Goal: Task Accomplishment & Management: Use online tool/utility

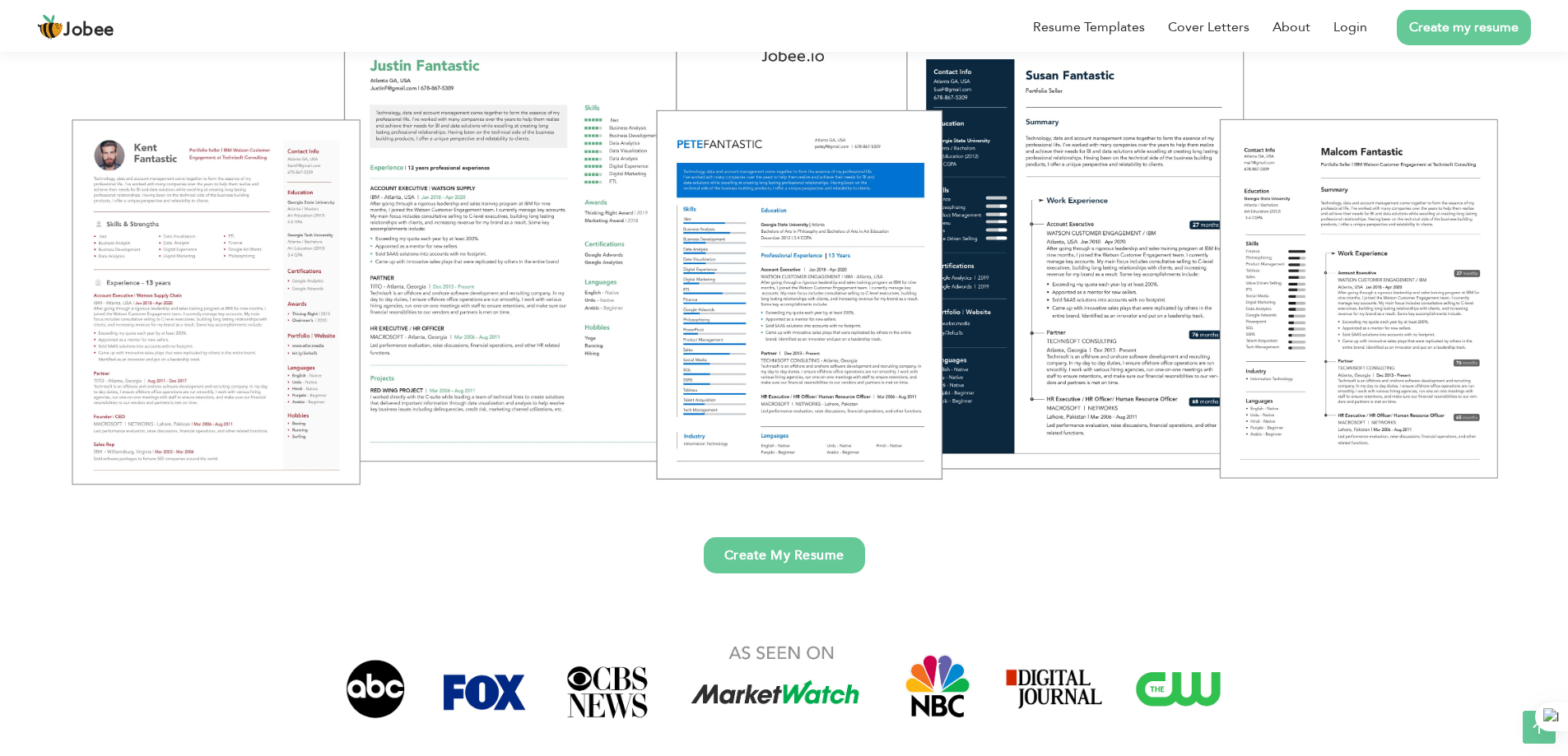
scroll to position [165, 0]
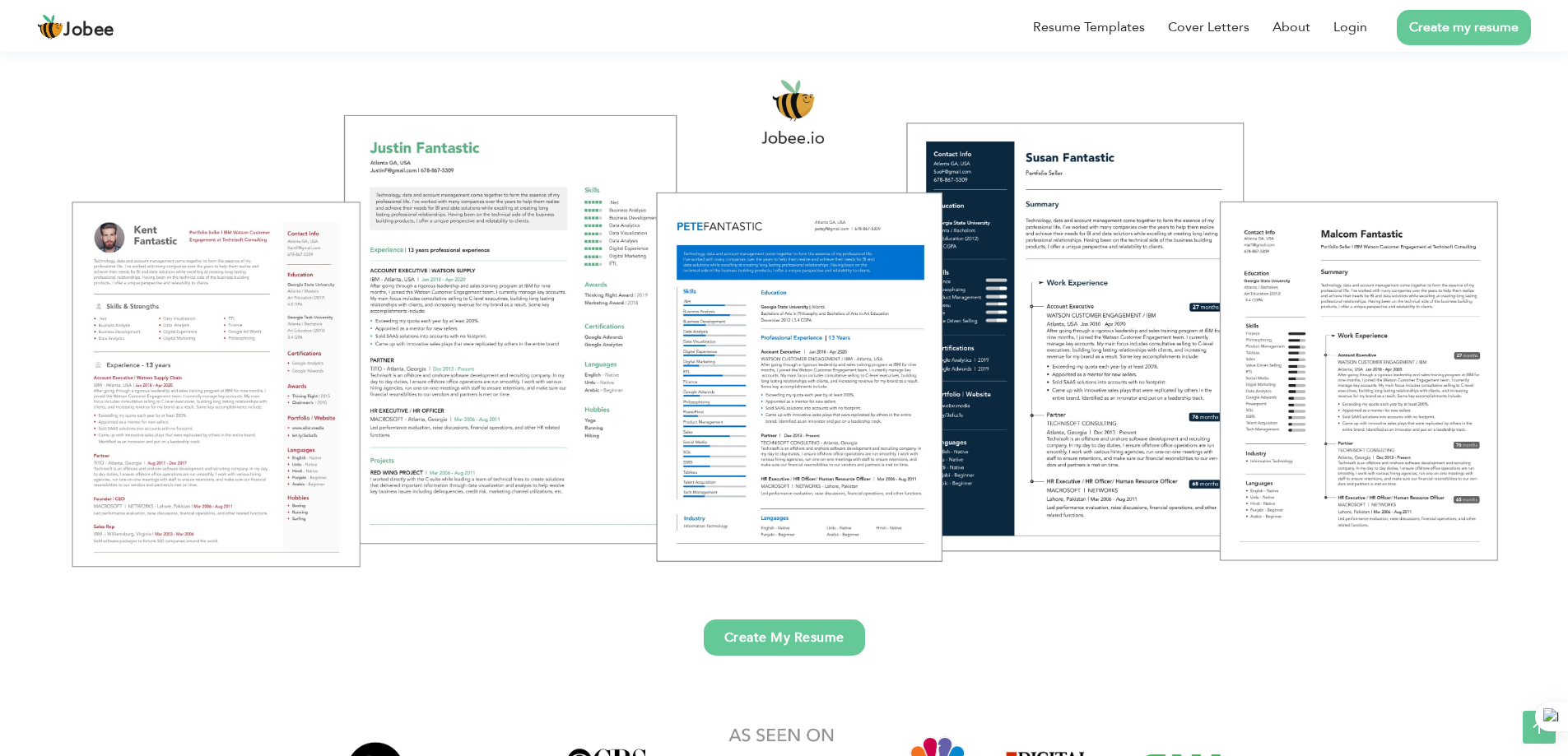
click at [527, 413] on div at bounding box center [784, 322] width 1543 height 545
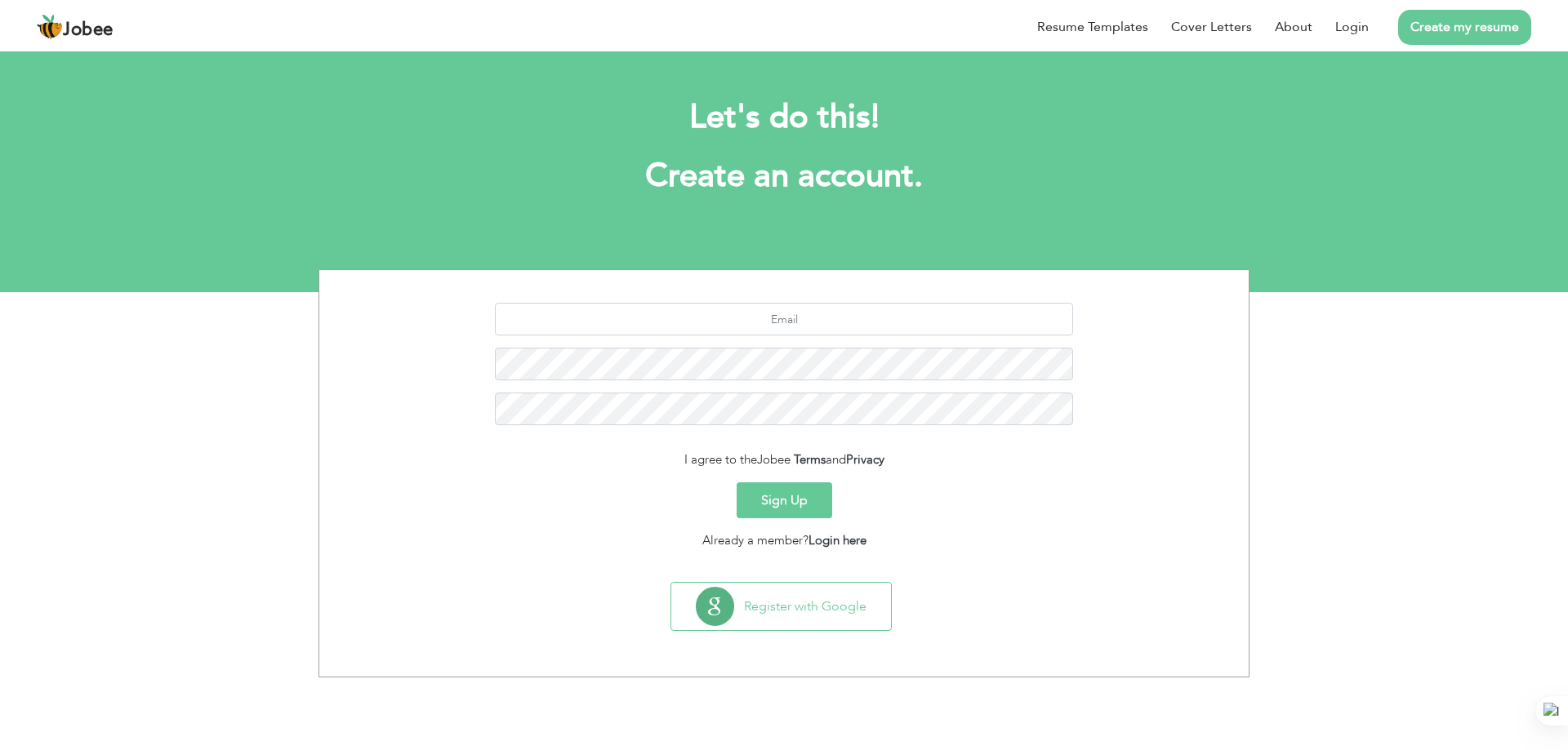
click at [803, 500] on button "Sign Up" at bounding box center [784, 500] width 95 height 36
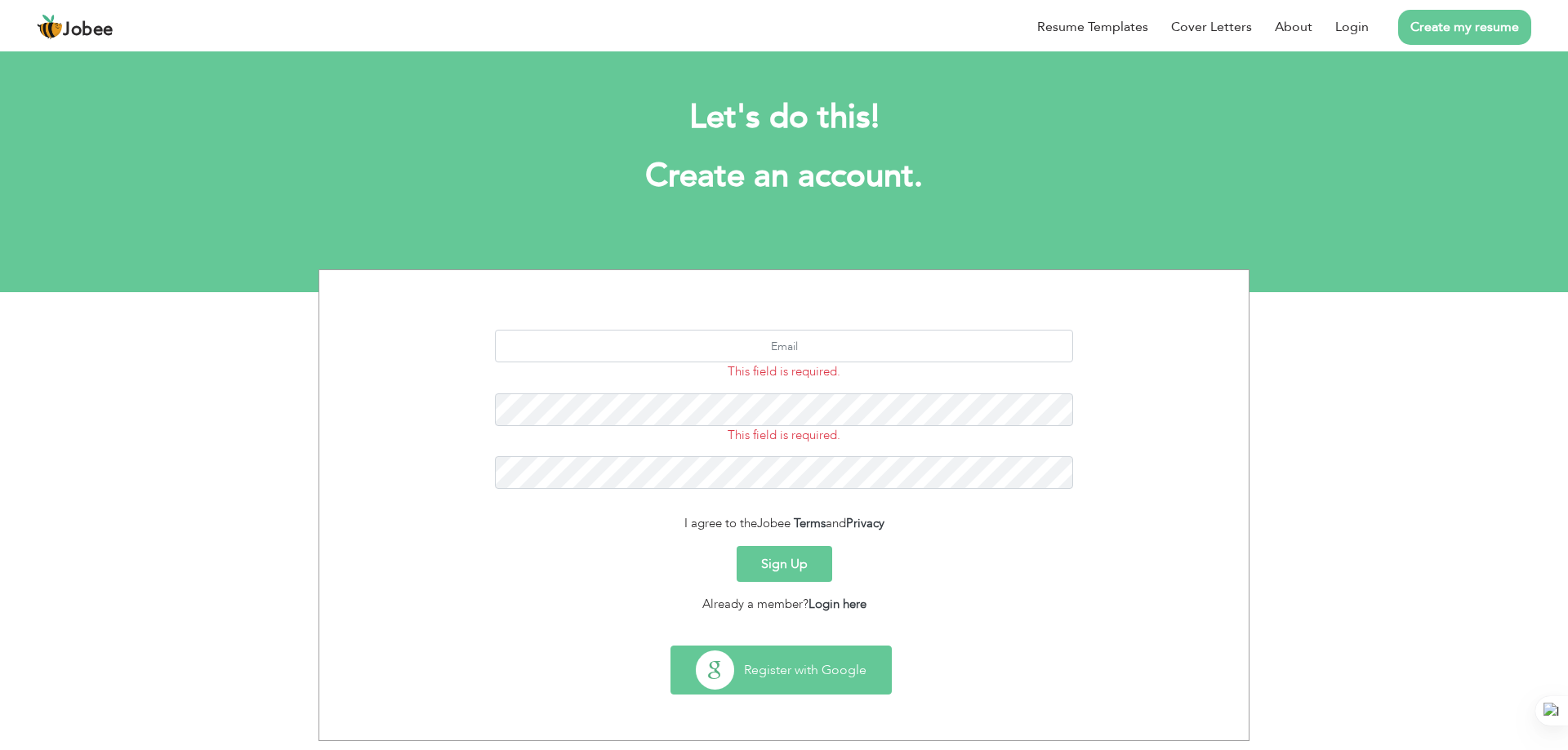
click at [815, 663] on button "Register with Google" at bounding box center [781, 670] width 220 height 47
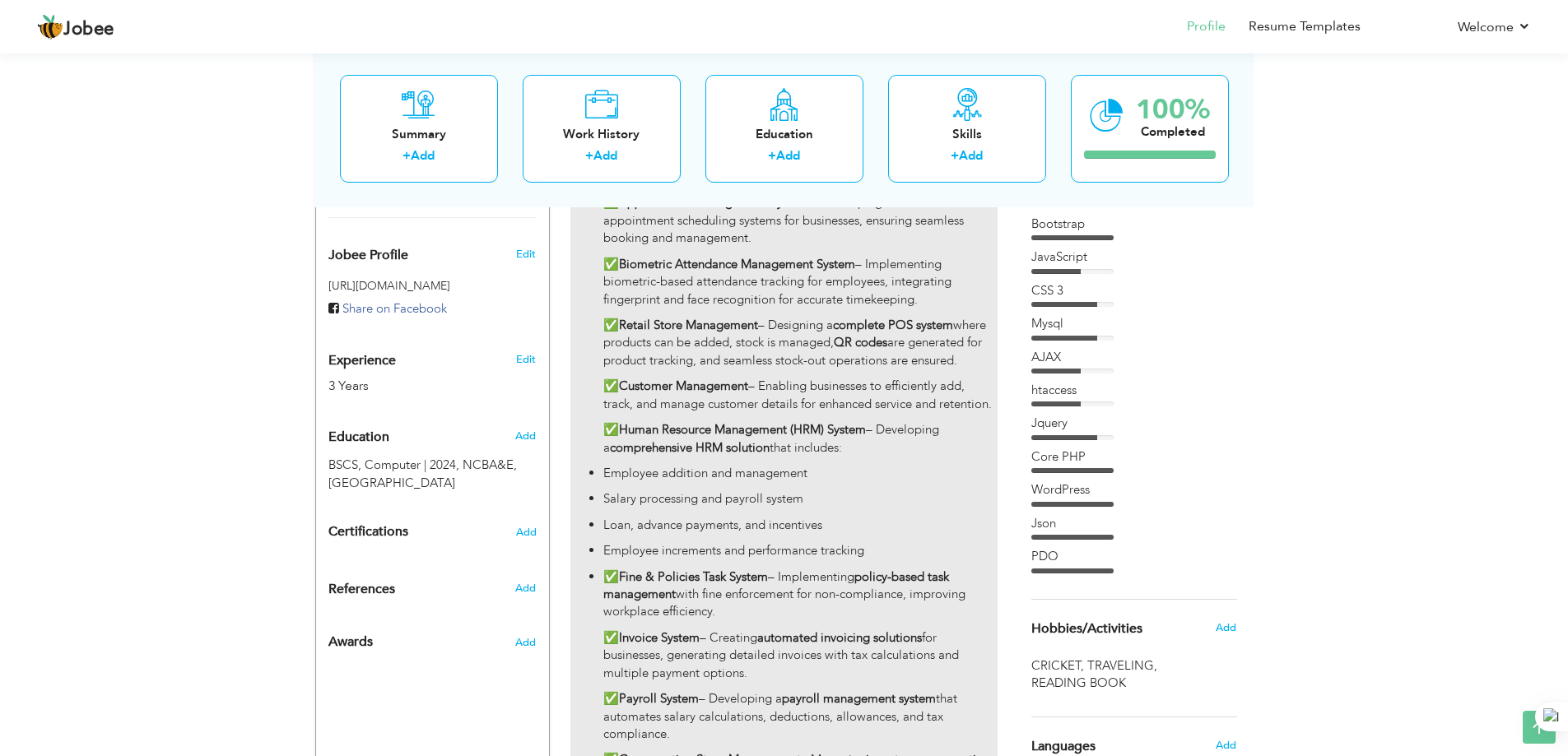
scroll to position [493, 0]
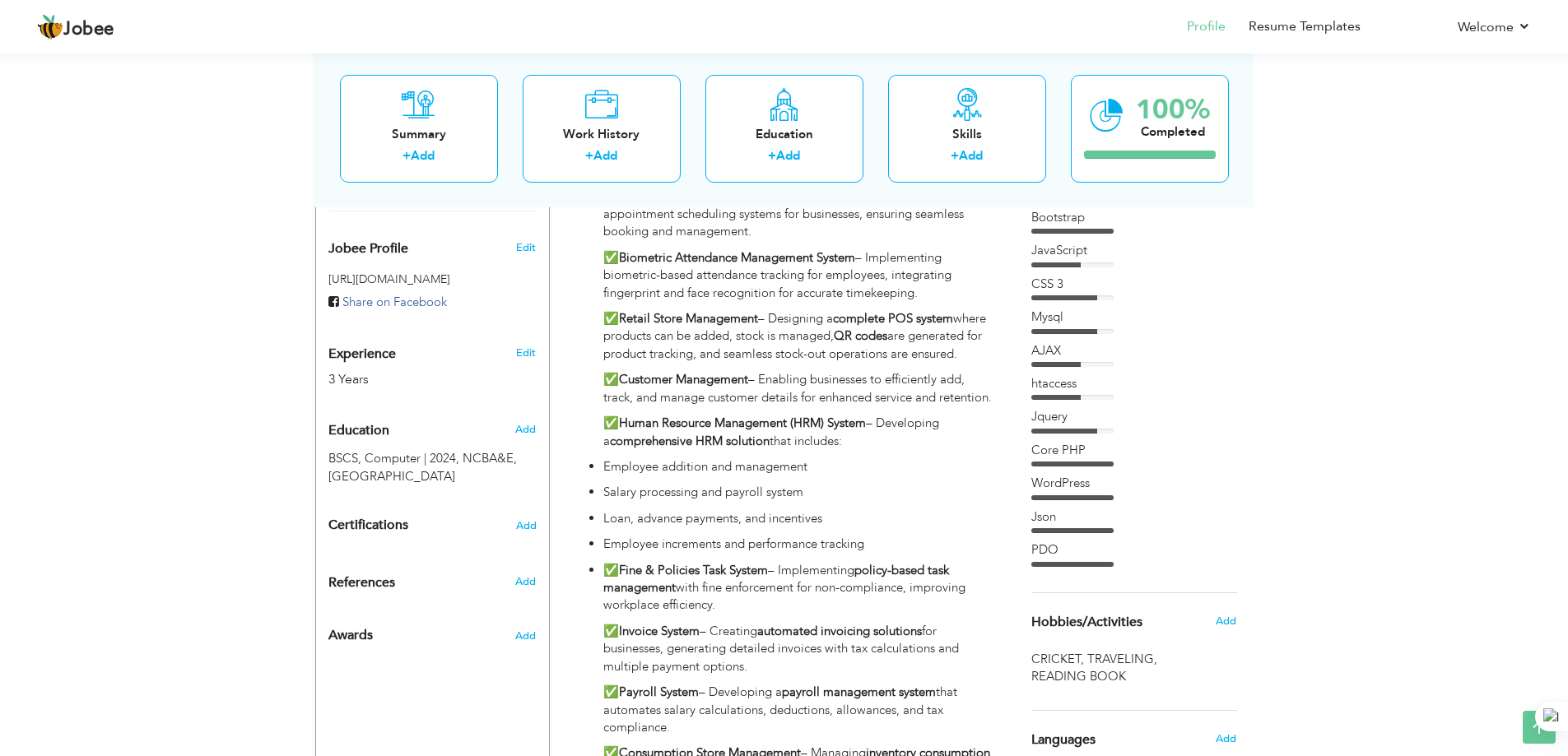
click at [1145, 553] on div "PDO" at bounding box center [1134, 550] width 206 height 18
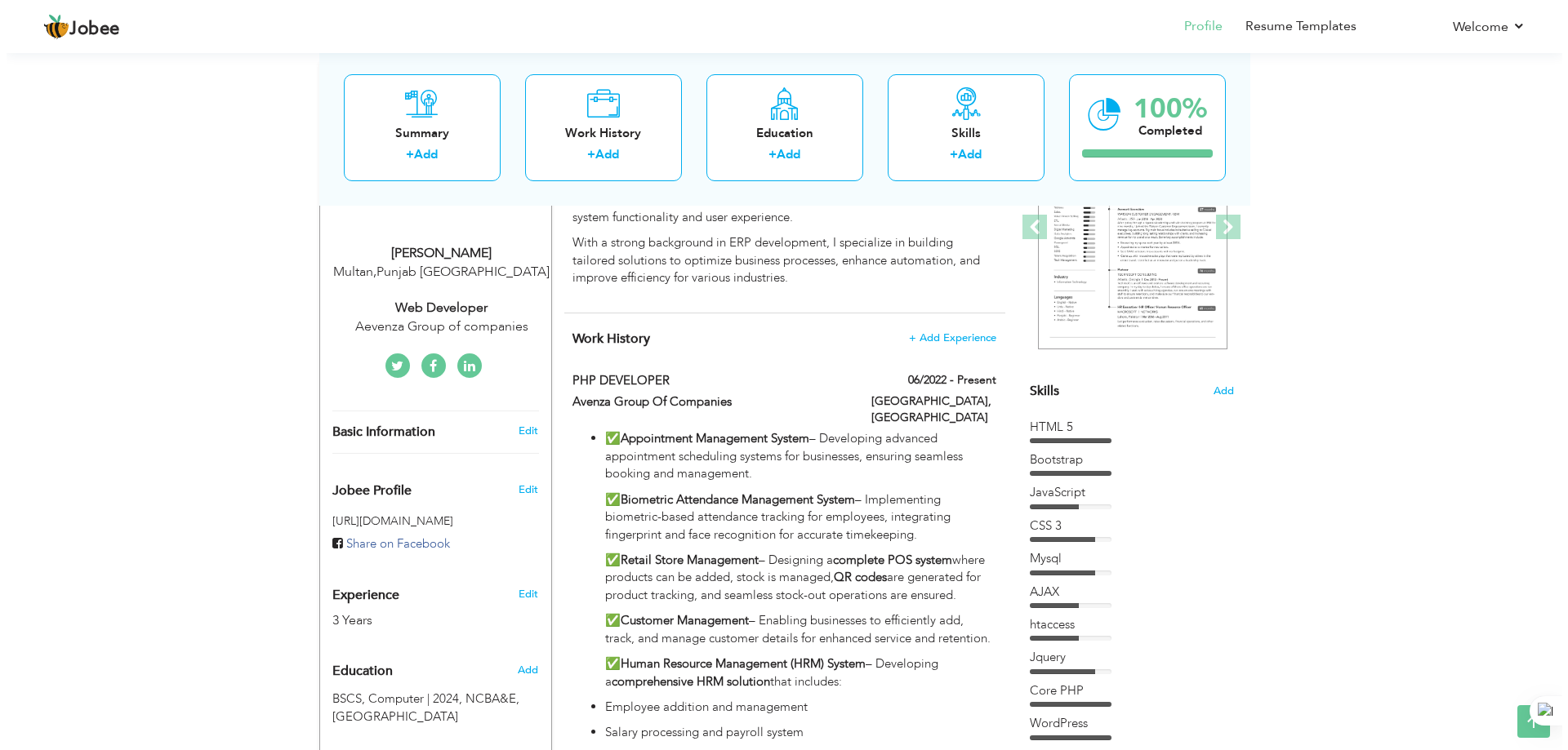
scroll to position [245, 0]
click at [1223, 391] on span "Add" at bounding box center [1217, 392] width 22 height 16
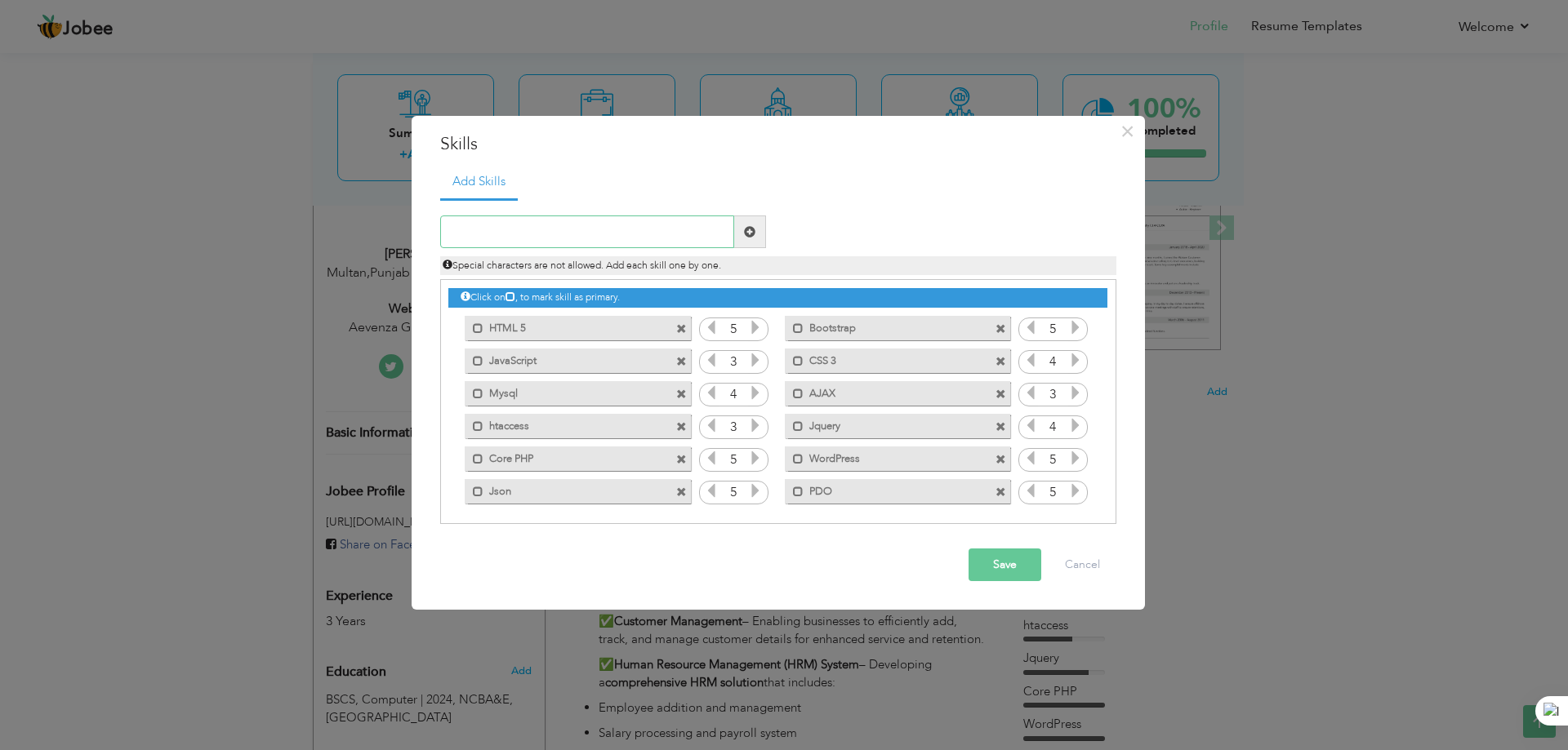
scroll to position [4, 0]
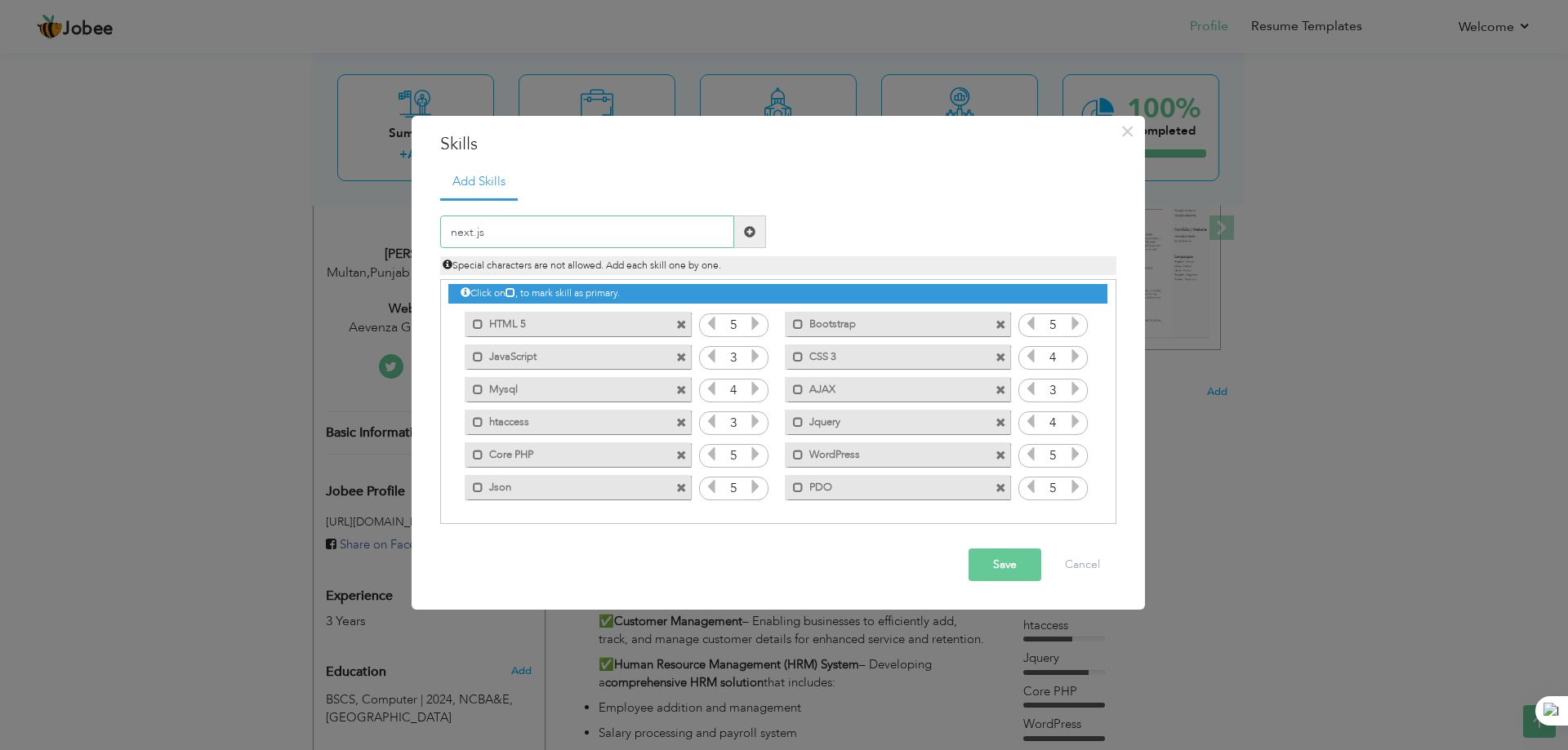
type input "next.js"
click at [1006, 560] on button "Save" at bounding box center [1005, 564] width 73 height 32
click at [624, 236] on input "text" at bounding box center [587, 231] width 294 height 32
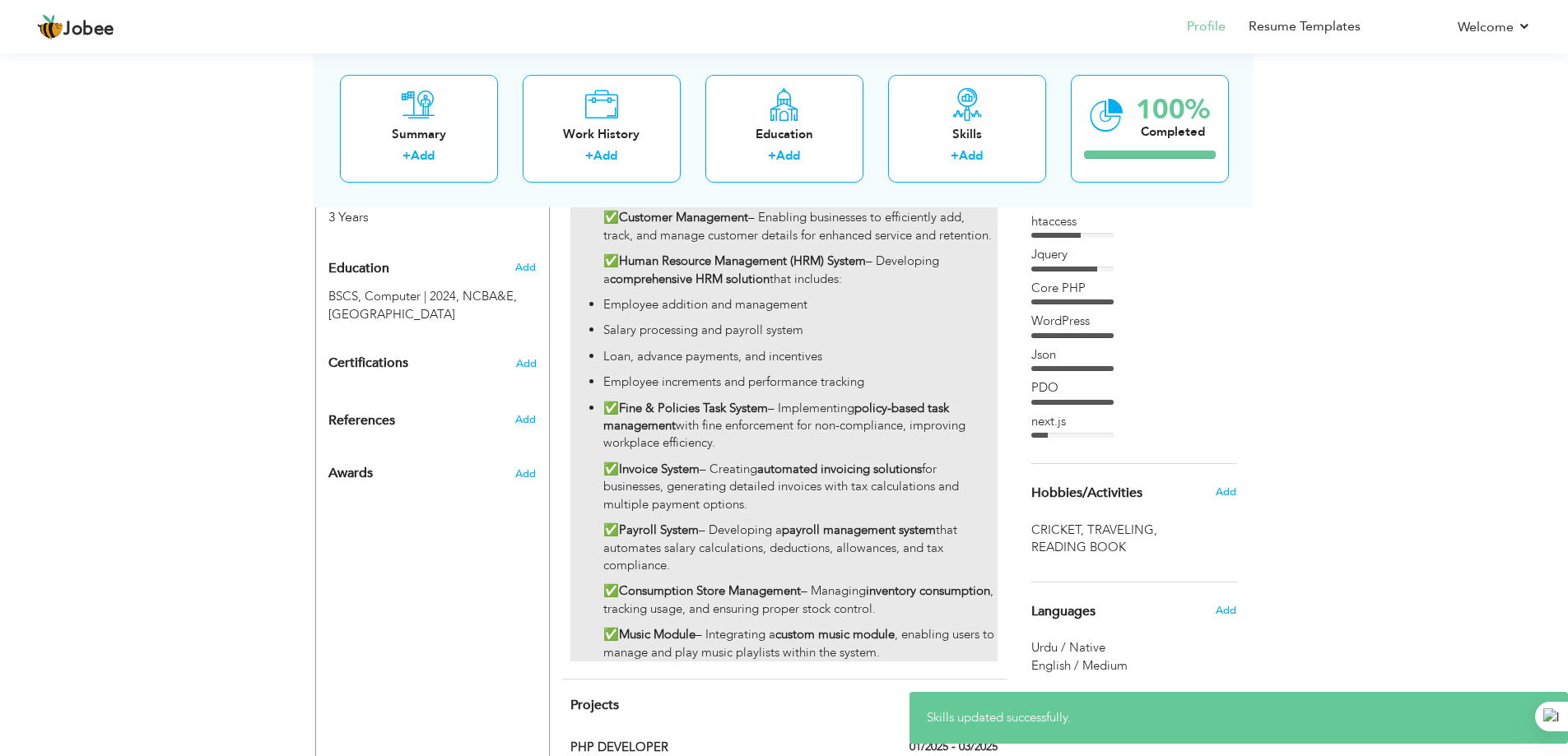
scroll to position [658, 0]
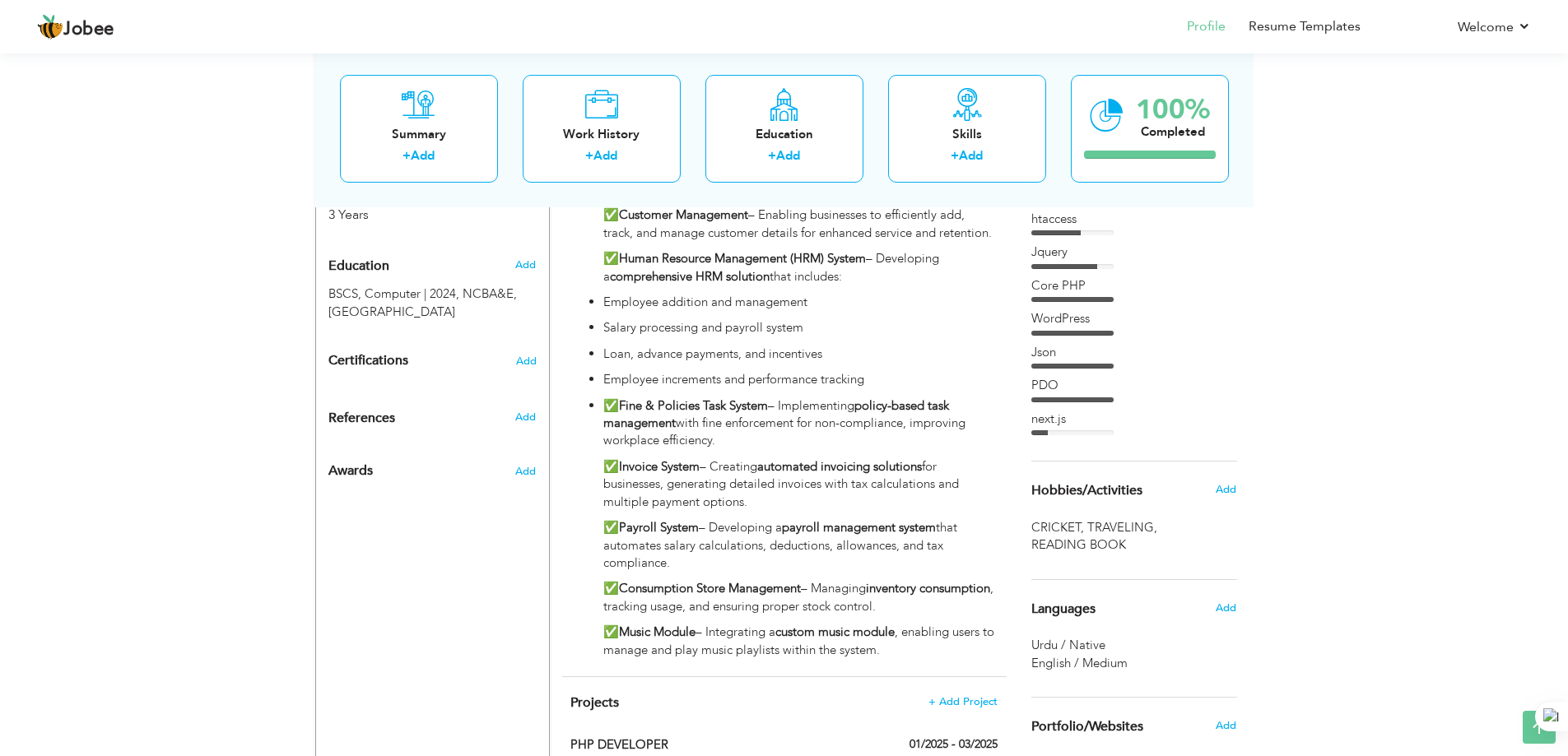
click at [1090, 429] on div "next.js" at bounding box center [1134, 423] width 206 height 25
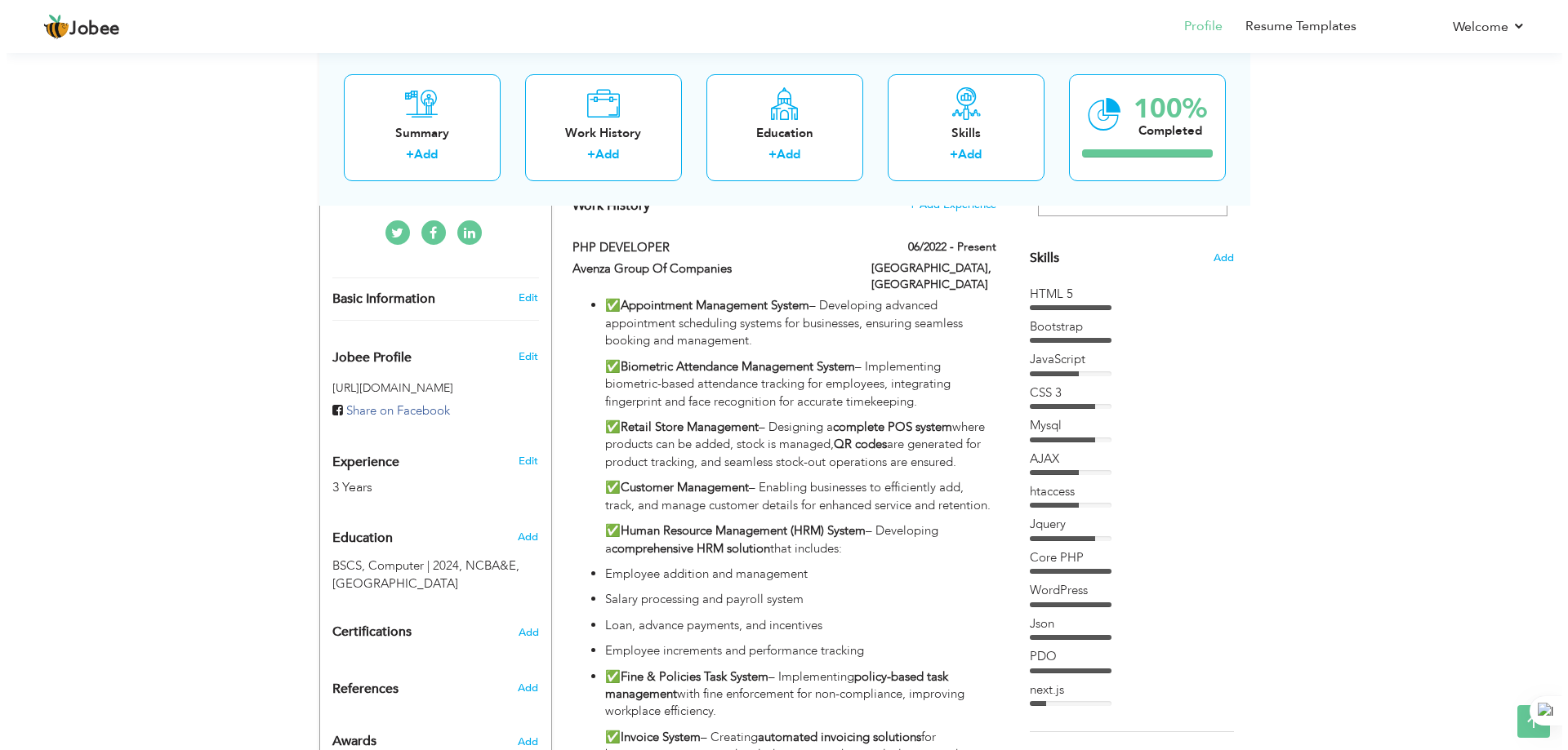
scroll to position [327, 0]
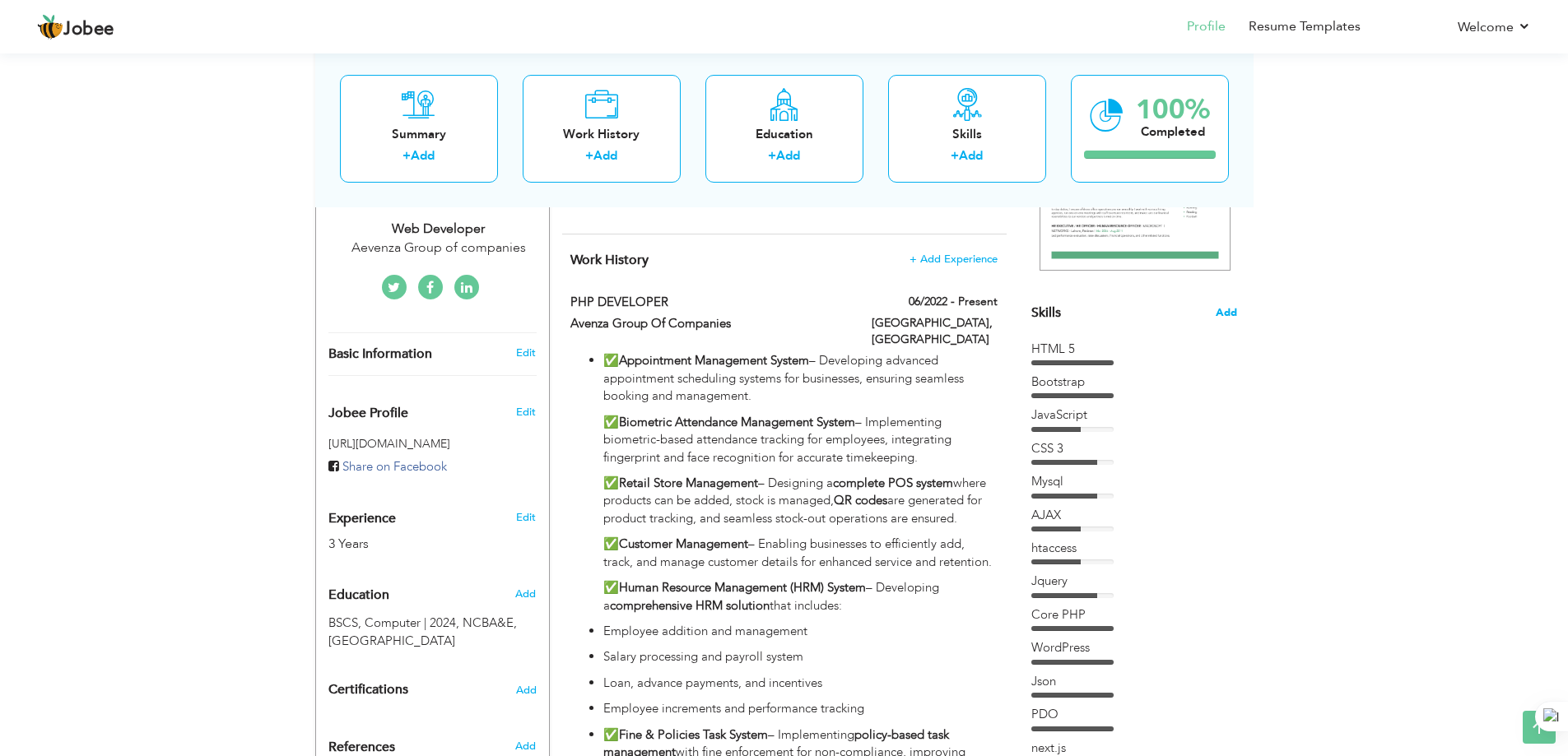
click at [1232, 310] on span "Add" at bounding box center [1226, 313] width 22 height 16
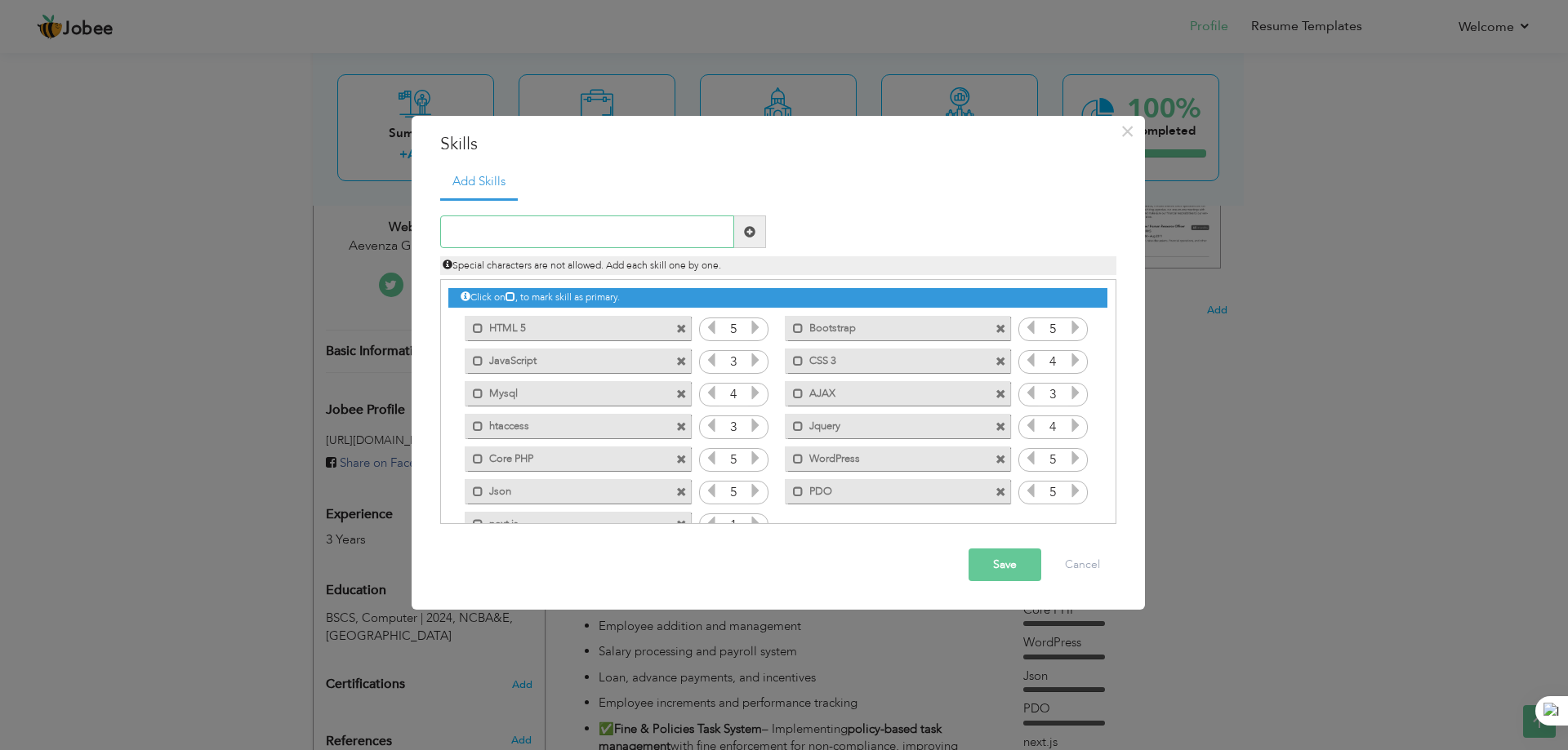
scroll to position [37, 0]
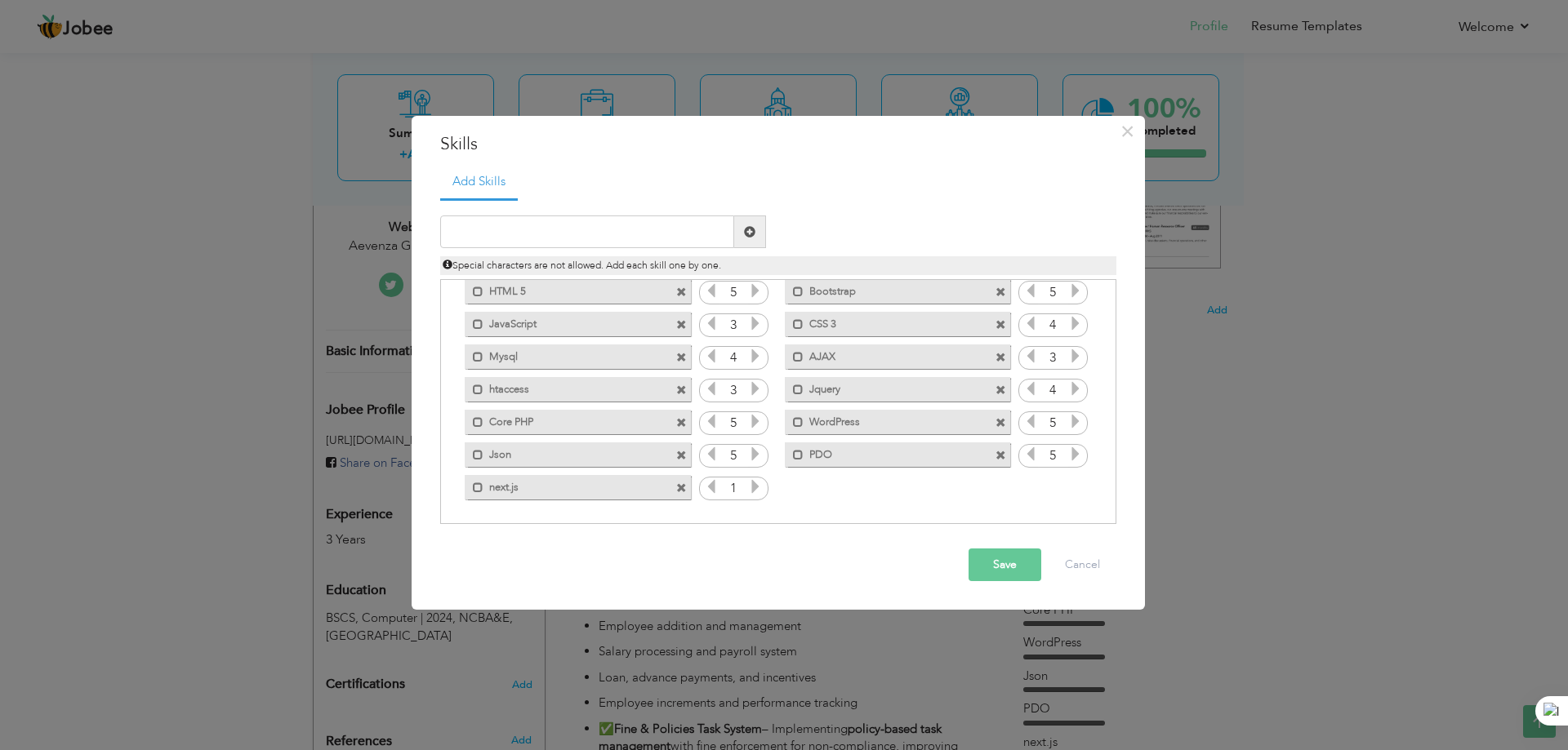
click at [751, 487] on icon at bounding box center [755, 487] width 15 height 15
click at [708, 484] on icon at bounding box center [711, 487] width 15 height 15
click at [984, 555] on button "Save" at bounding box center [1005, 564] width 73 height 32
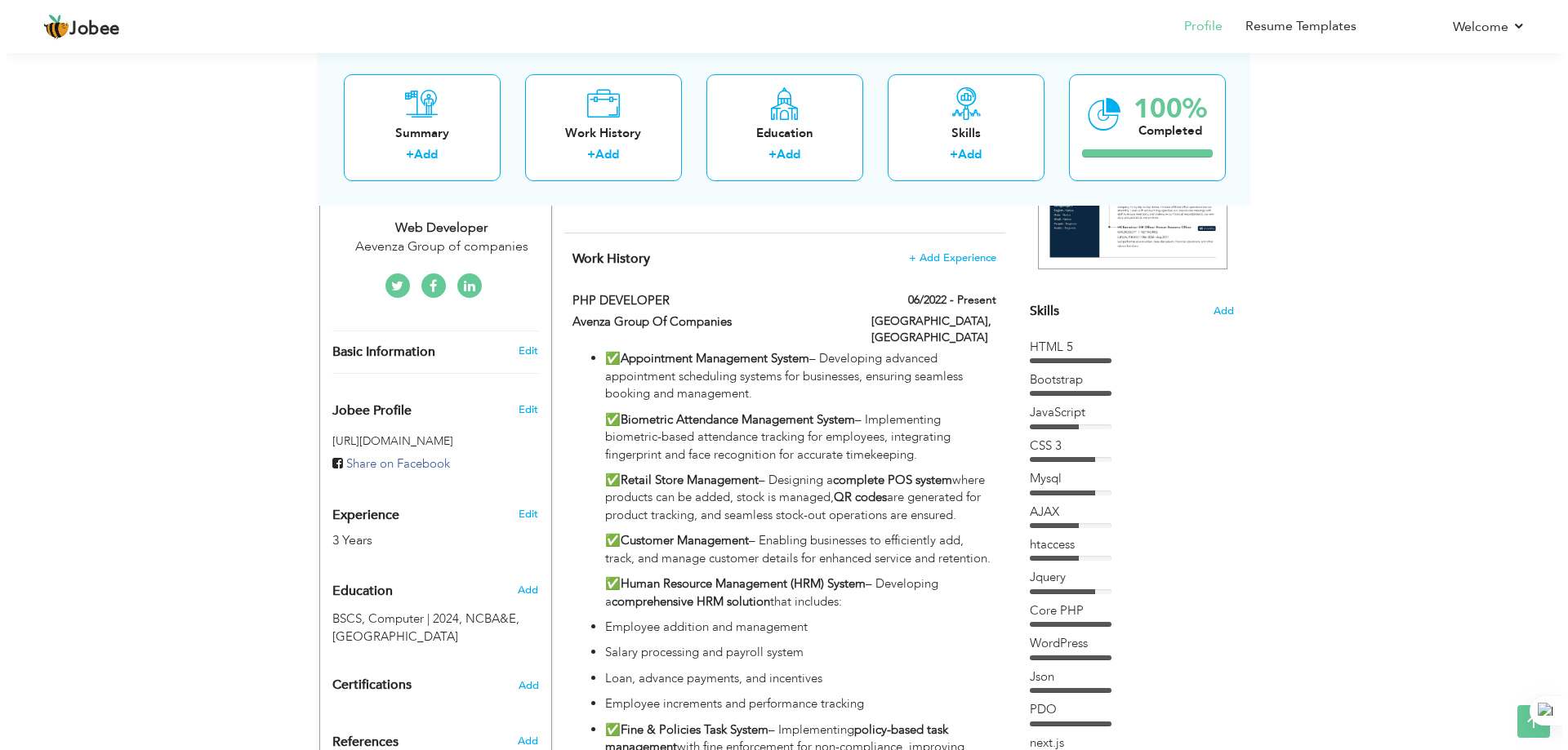
scroll to position [163, 0]
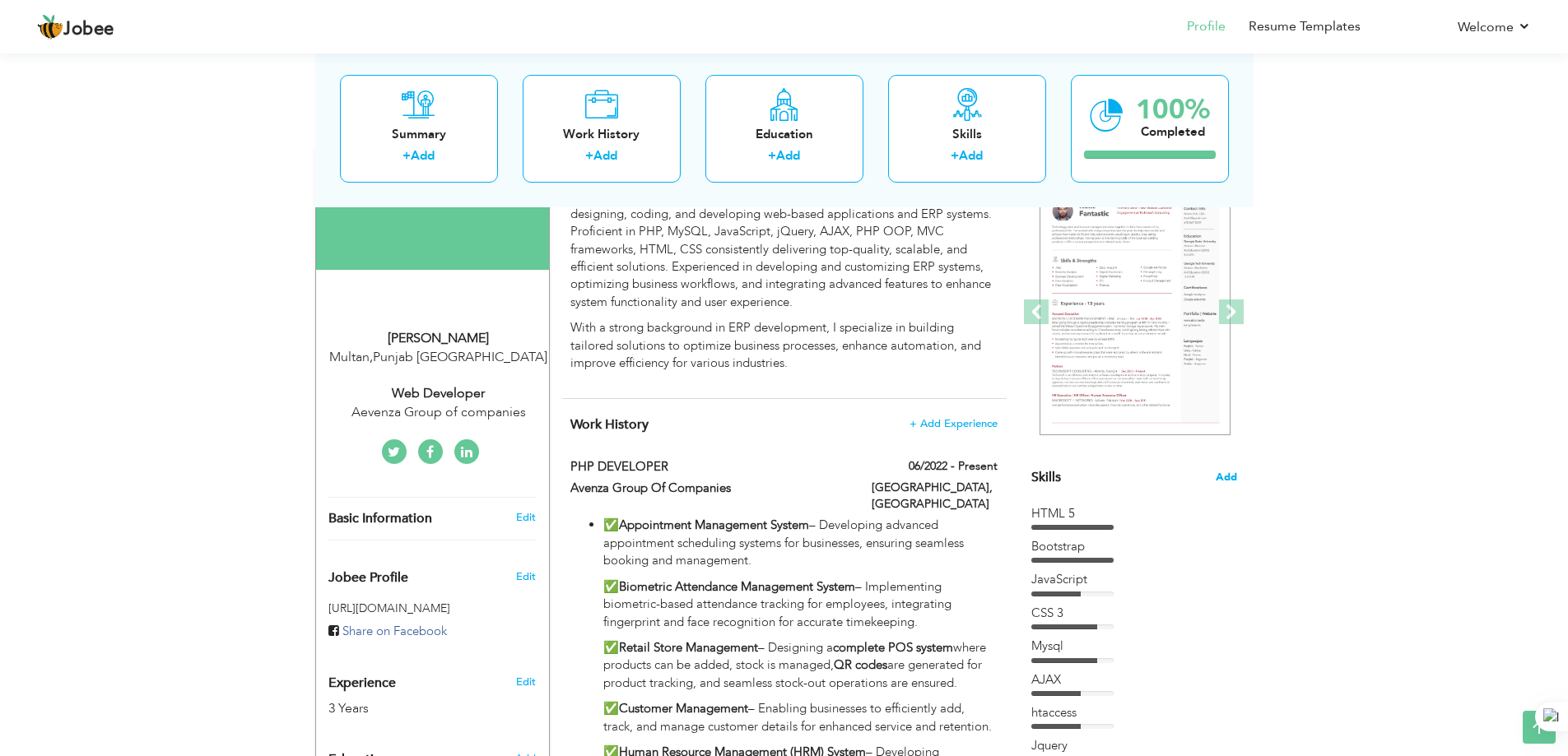
click at [1233, 474] on span "Add" at bounding box center [1226, 478] width 22 height 16
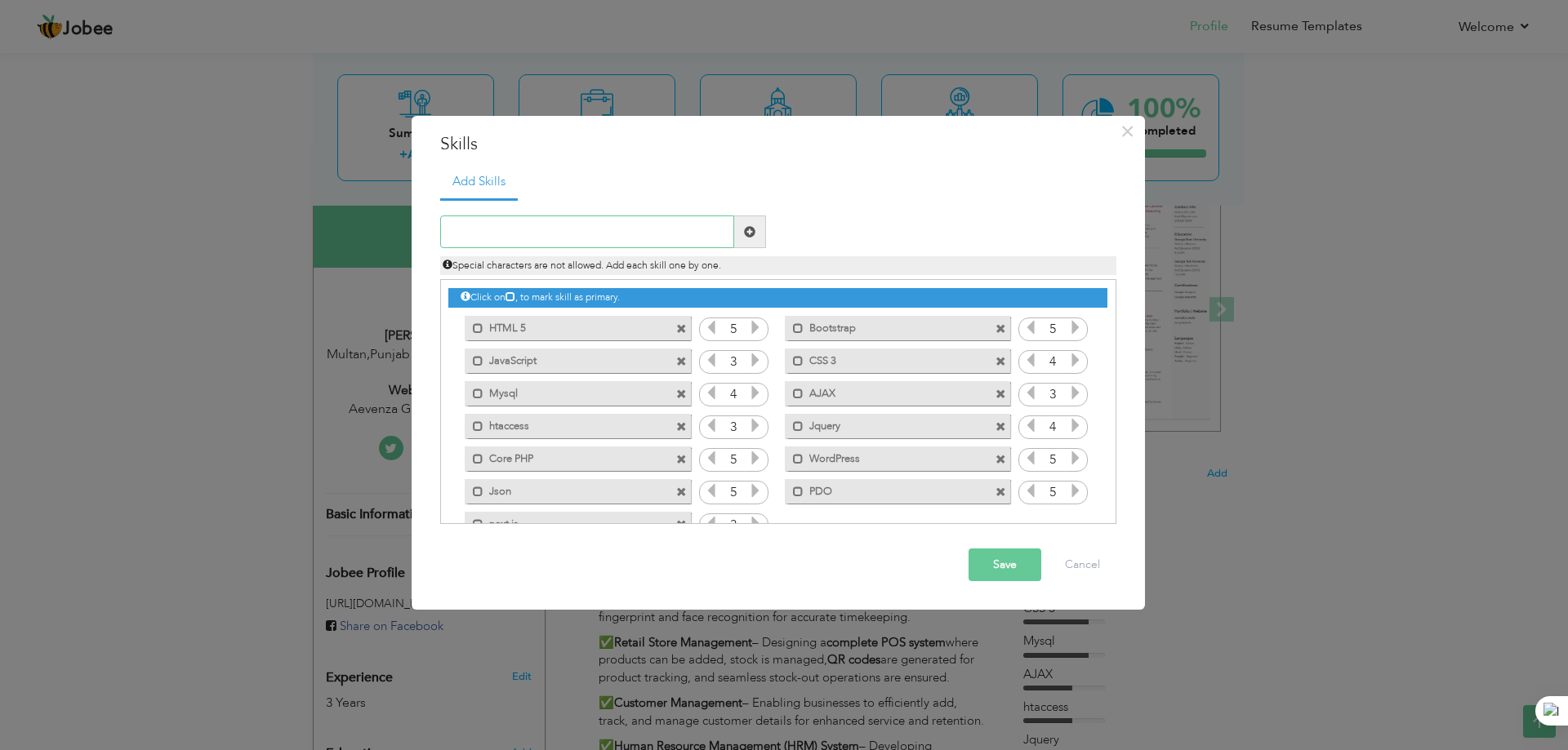
click at [530, 227] on input "text" at bounding box center [587, 231] width 294 height 32
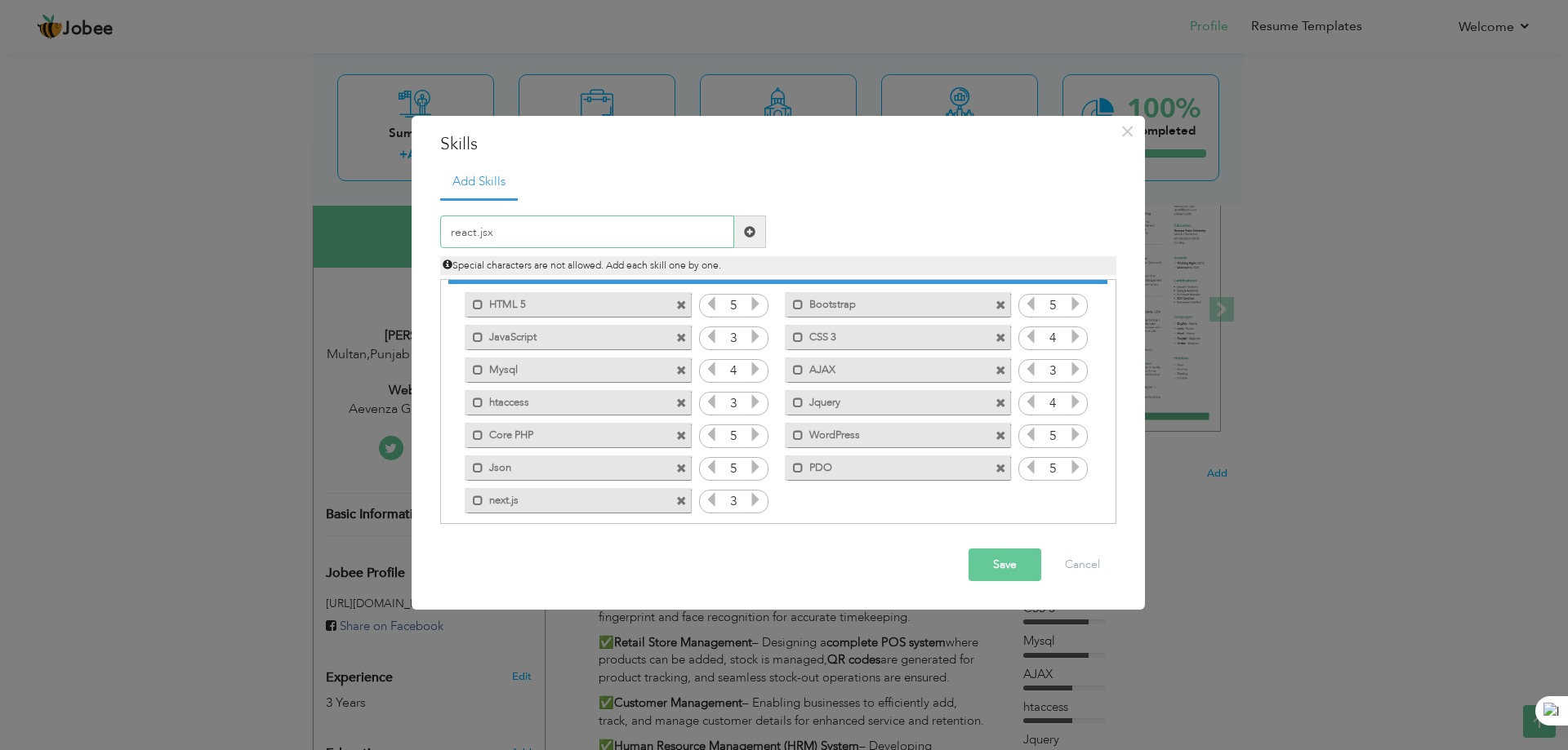
scroll to position [37, 0]
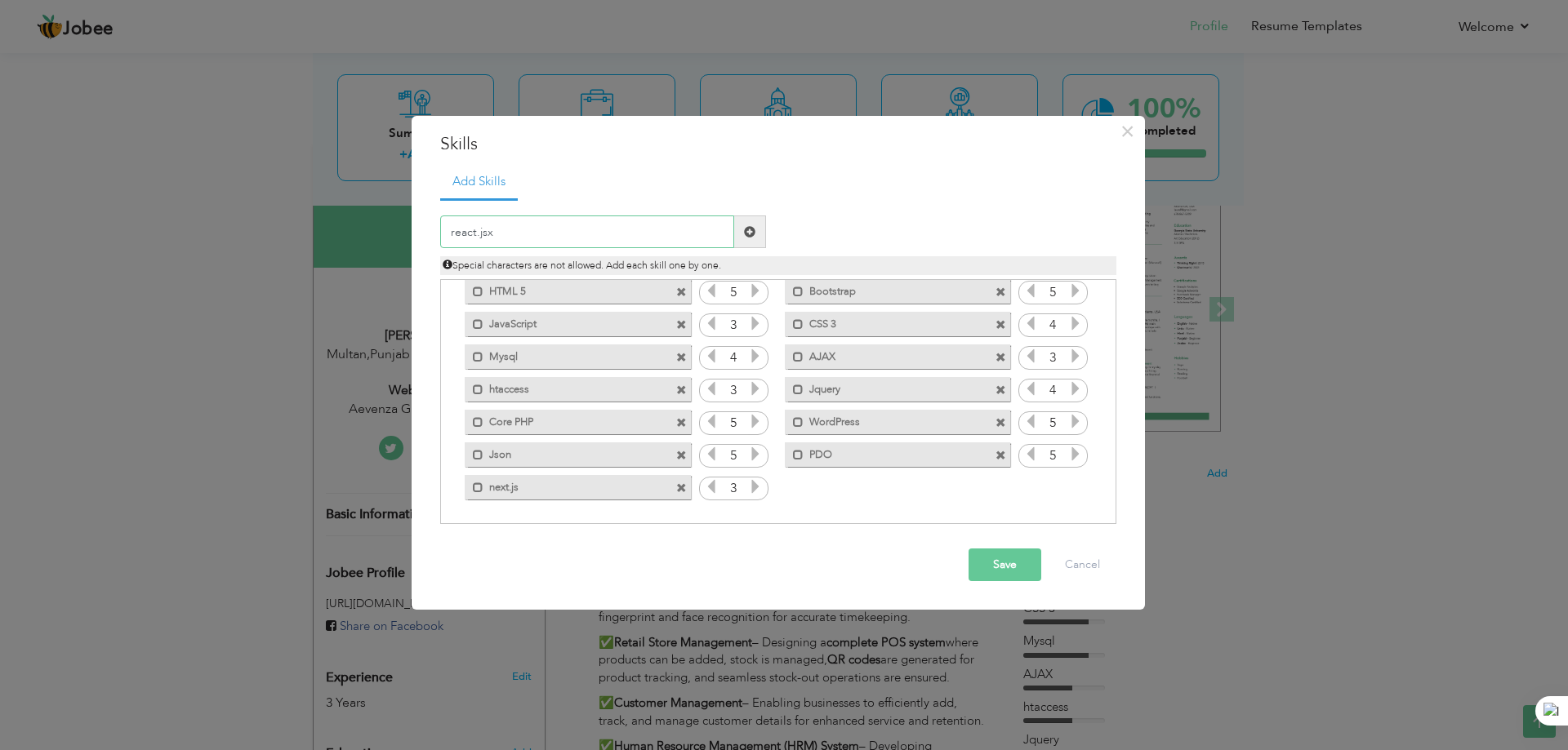
type input "react.jsx"
click at [997, 577] on button "Save" at bounding box center [1005, 564] width 73 height 32
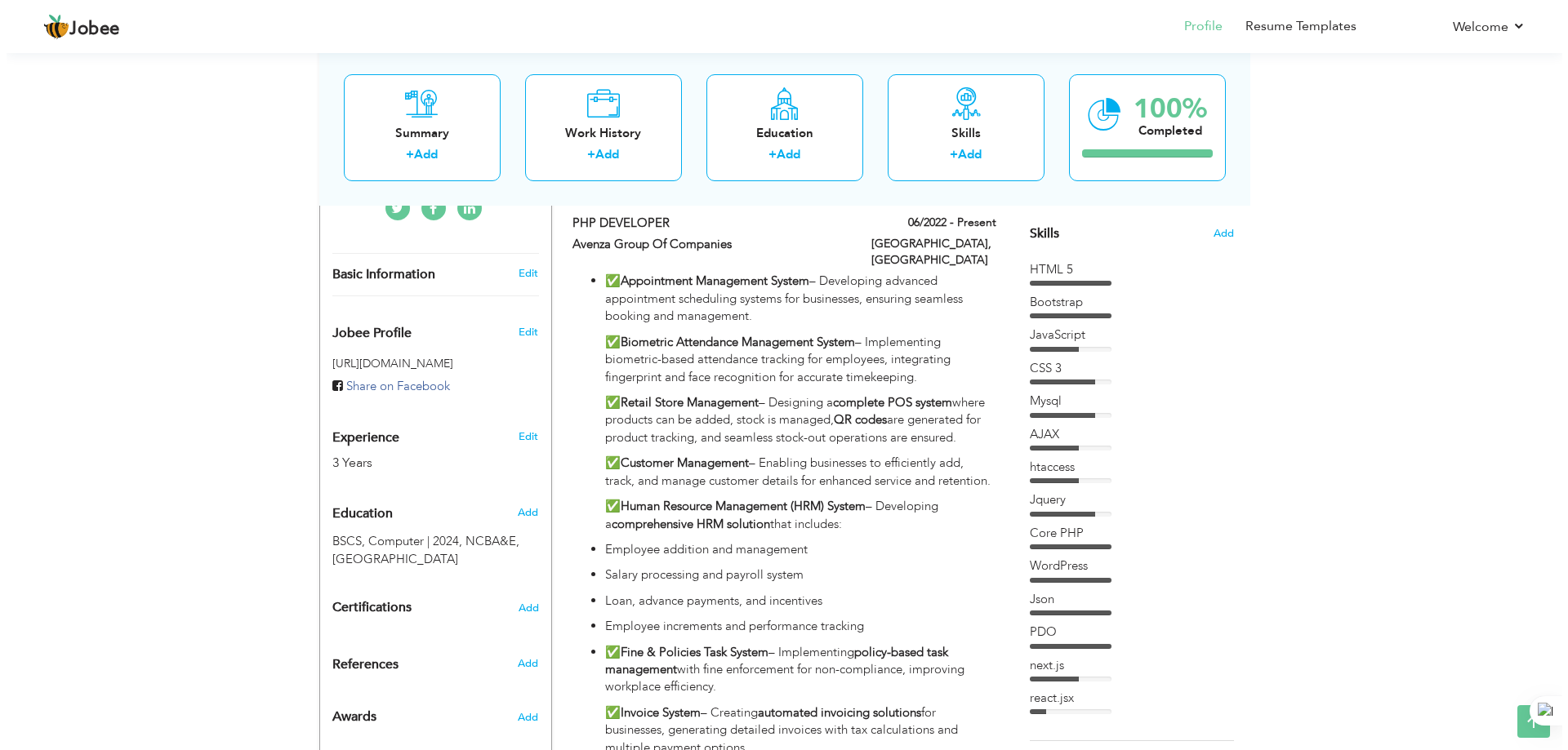
scroll to position [327, 0]
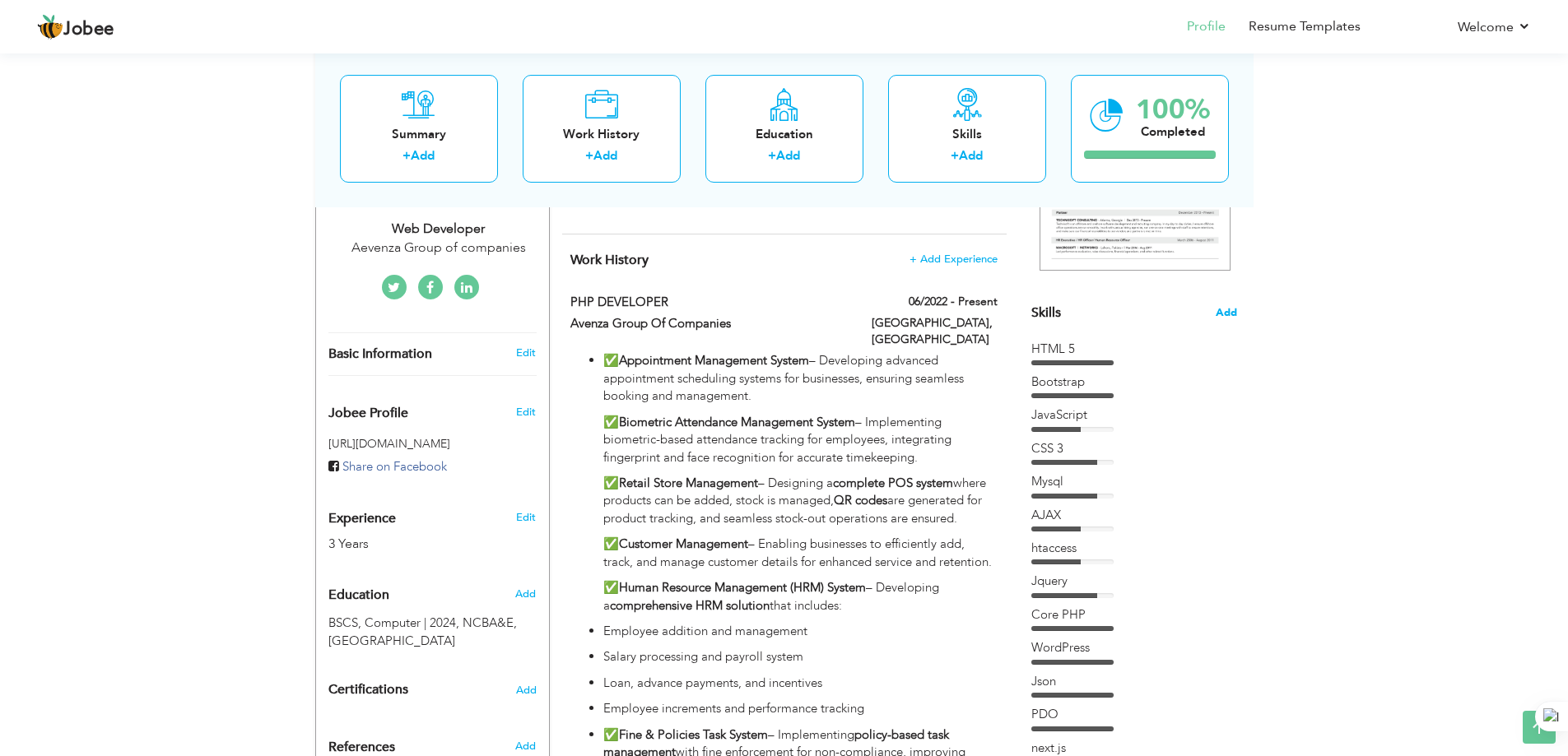
click at [1223, 309] on span "Add" at bounding box center [1226, 313] width 22 height 16
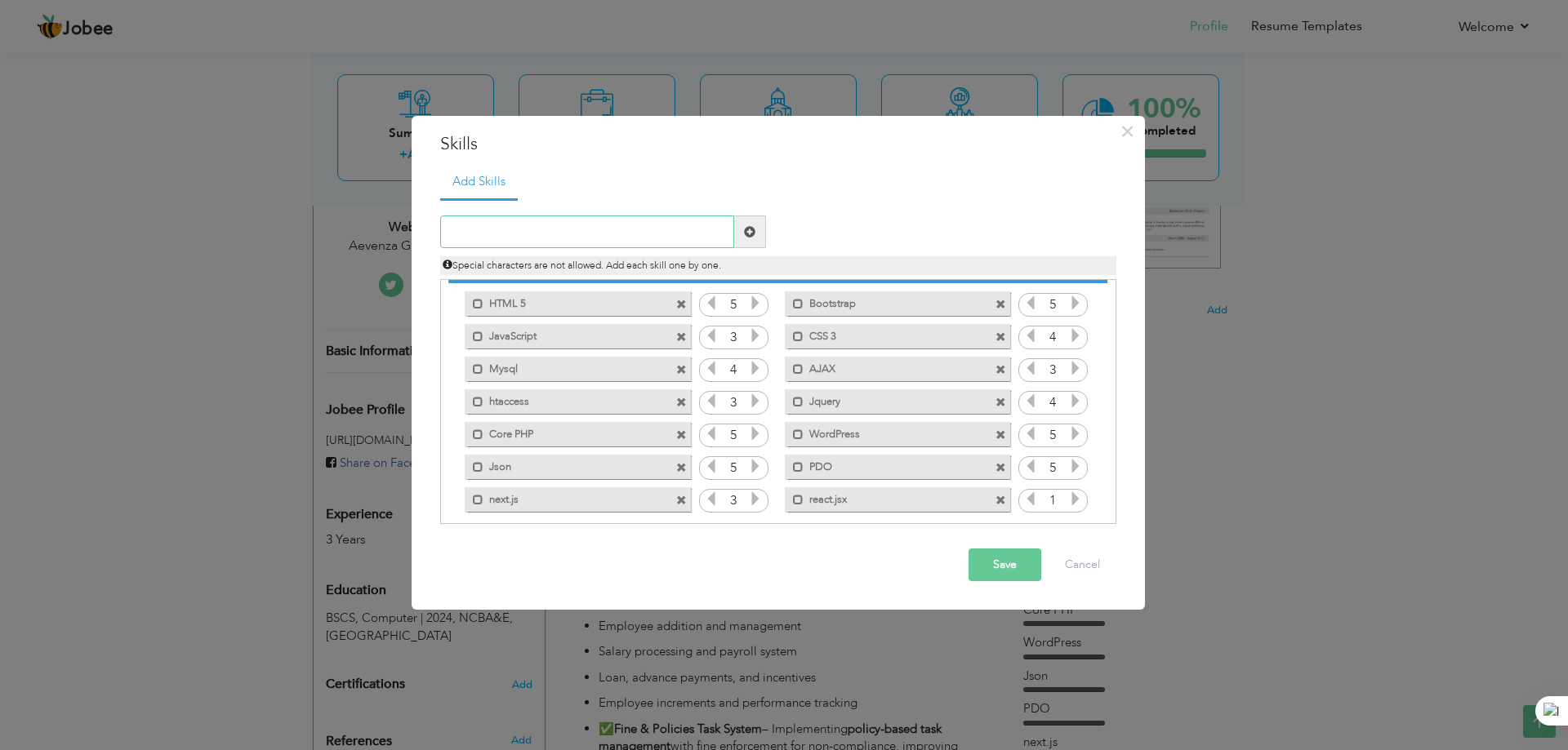
scroll to position [37, 0]
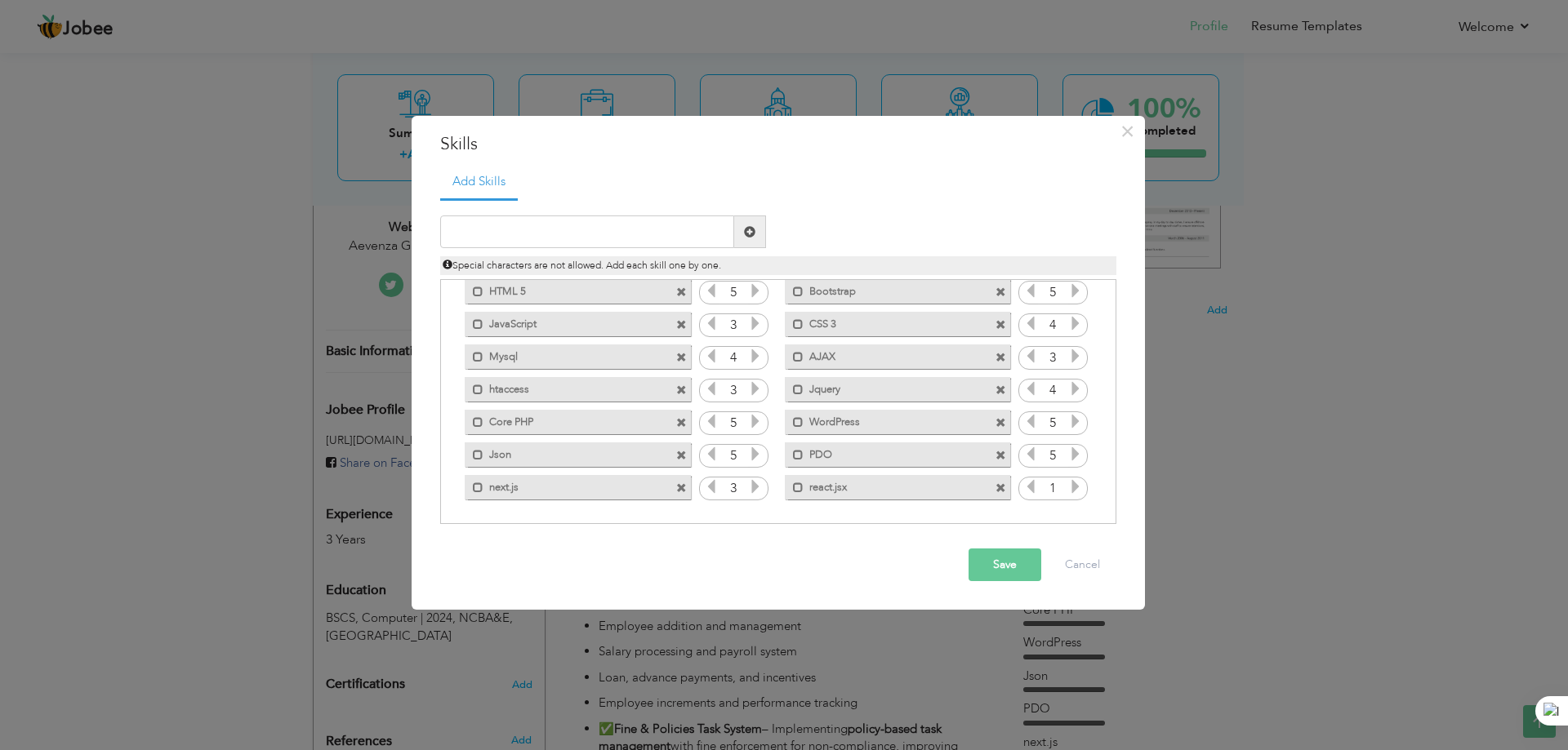
click at [748, 487] on icon at bounding box center [755, 487] width 15 height 15
click at [711, 486] on icon at bounding box center [711, 487] width 15 height 15
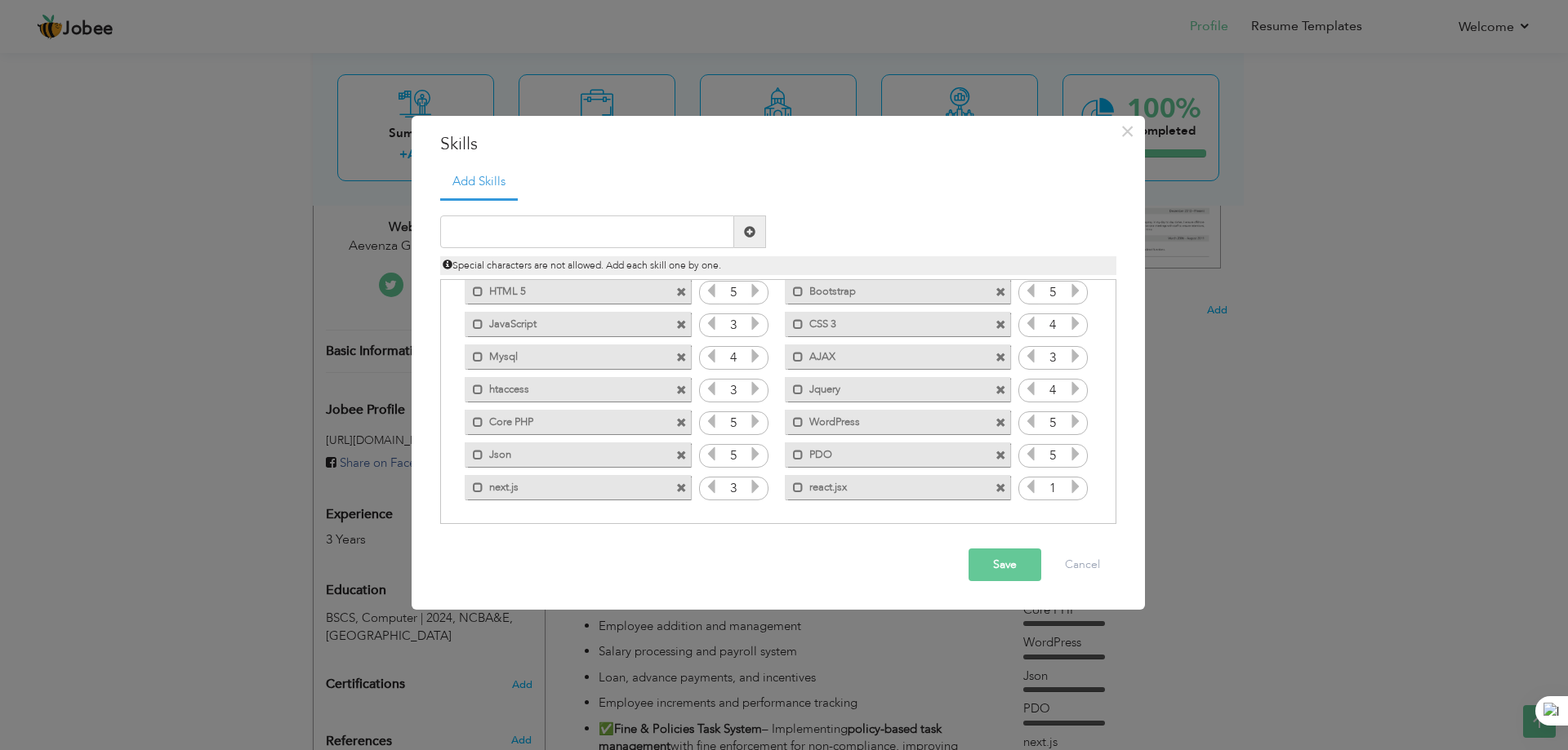
click at [711, 486] on icon at bounding box center [711, 487] width 15 height 15
click at [760, 484] on icon at bounding box center [755, 487] width 15 height 15
click at [1068, 489] on icon at bounding box center [1076, 487] width 15 height 15
click at [1016, 553] on button "Save" at bounding box center [1005, 564] width 73 height 32
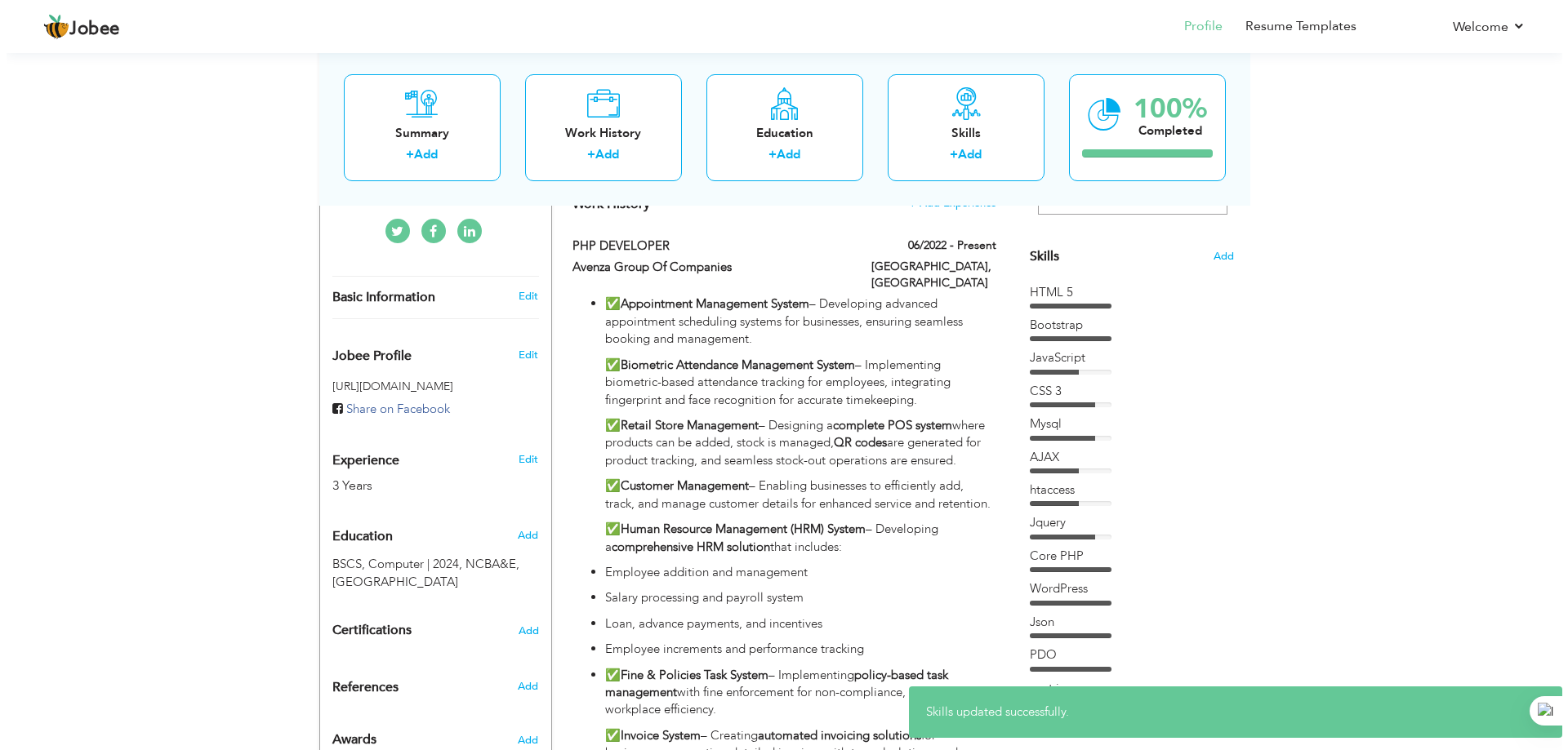
scroll to position [81, 0]
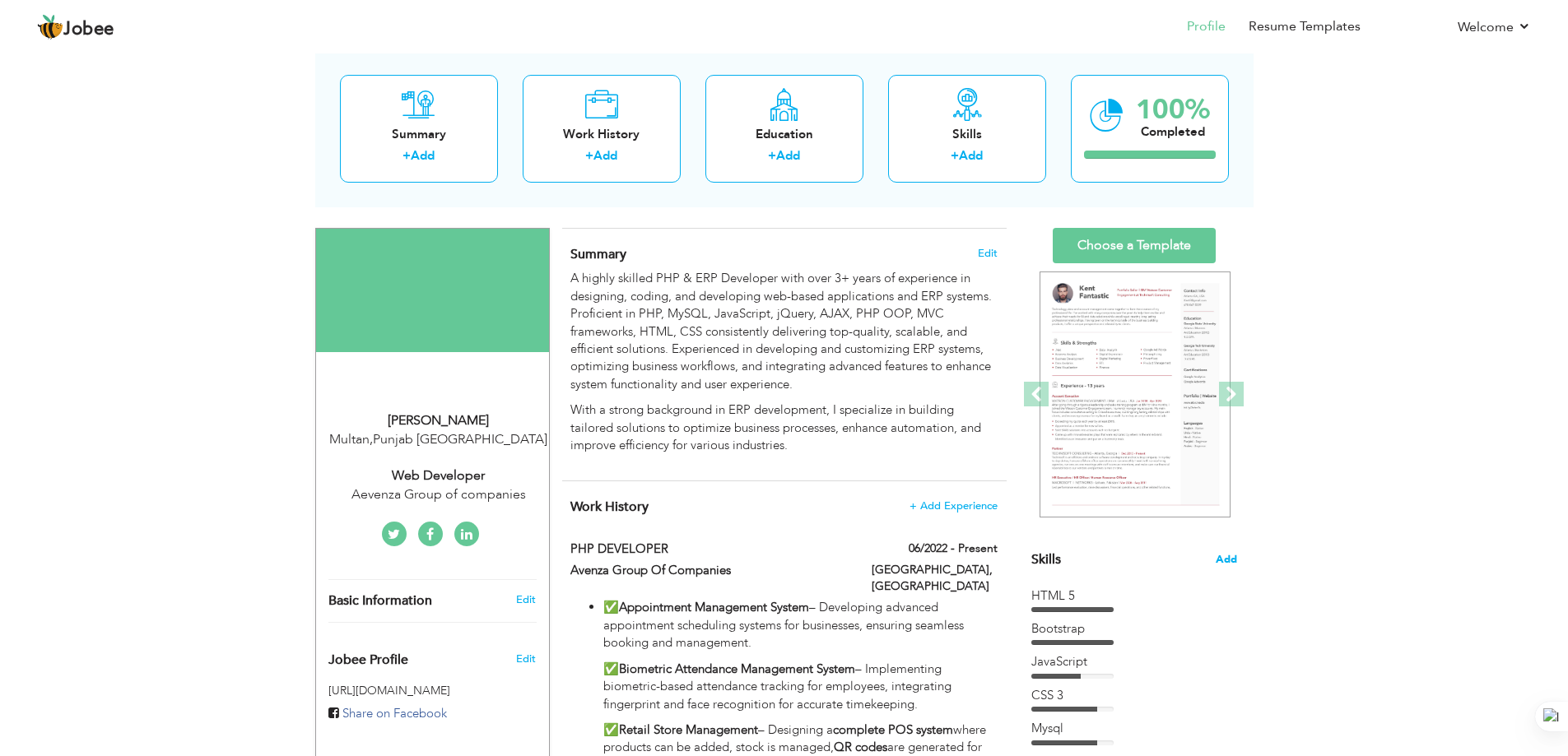
click at [1224, 555] on span "Add" at bounding box center [1226, 559] width 22 height 16
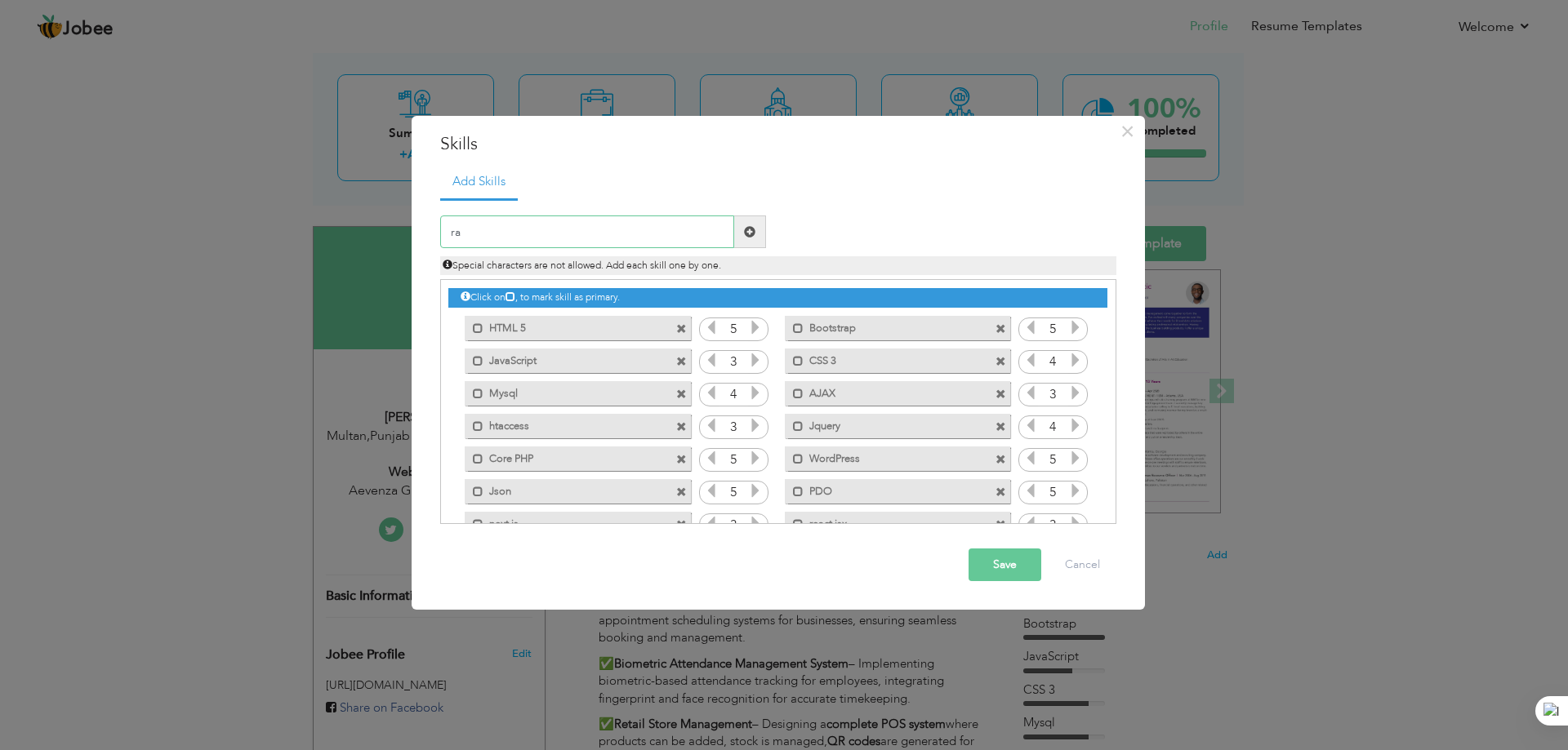
type input "r"
type input "laravel"
click at [1014, 563] on button "Save" at bounding box center [1005, 564] width 73 height 32
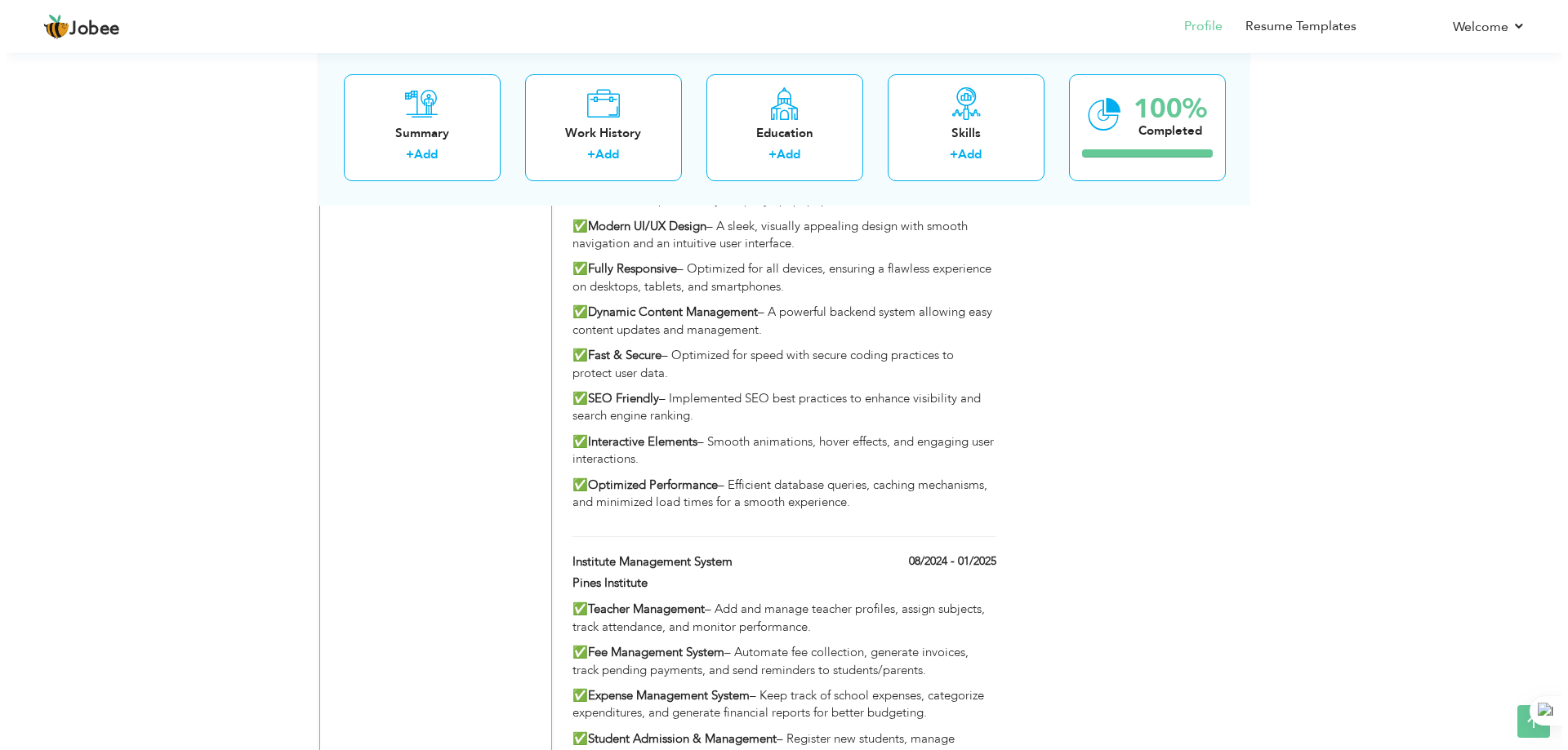
scroll to position [1260, 0]
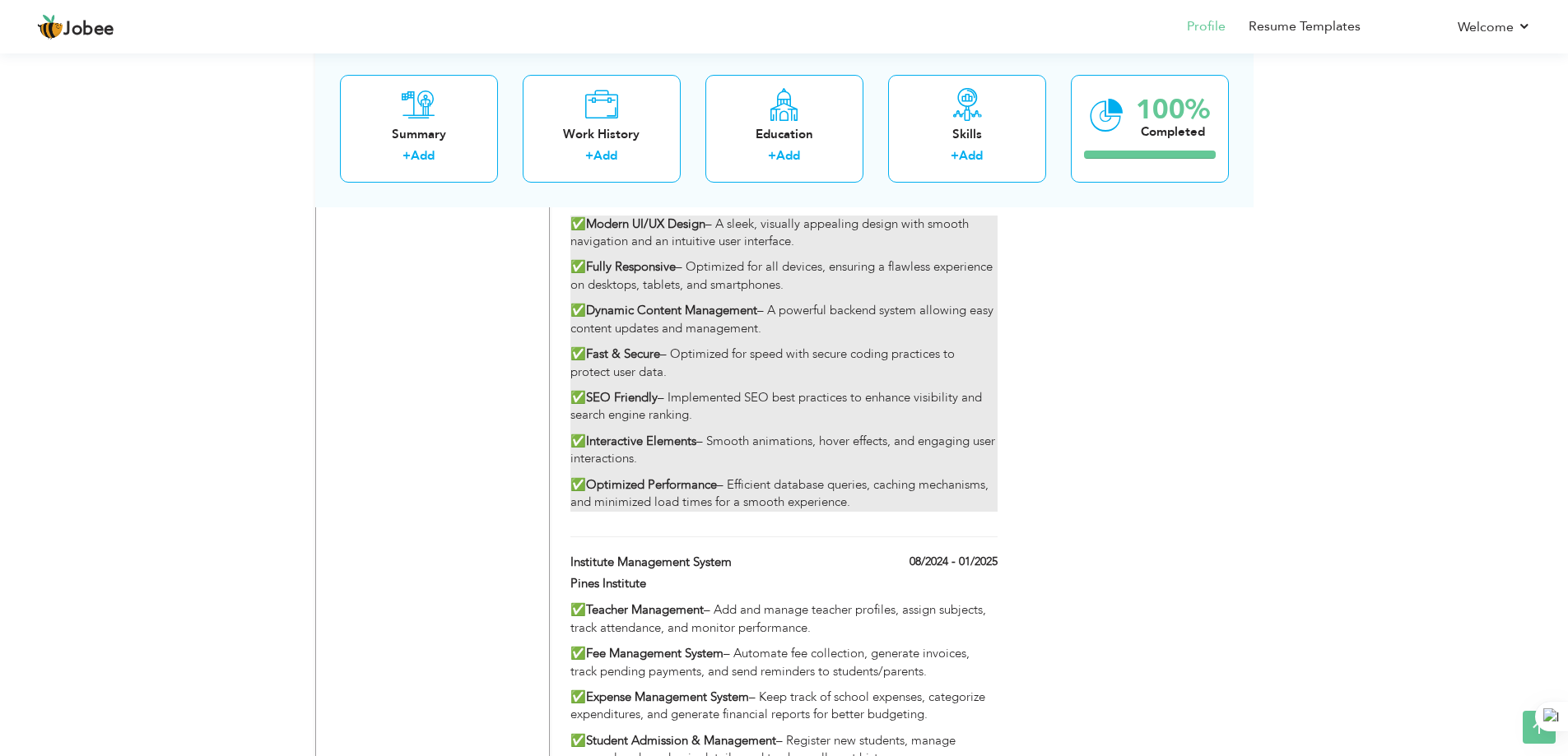
click at [788, 436] on p "✅ Interactive Elements – Smooth animations, hover effects, and engaging user in…" at bounding box center [784, 451] width 426 height 35
type input "PHP DEVELOPER"
type input "[GEOGRAPHIC_DATA]"
type input "01/2025"
type input "03/2025"
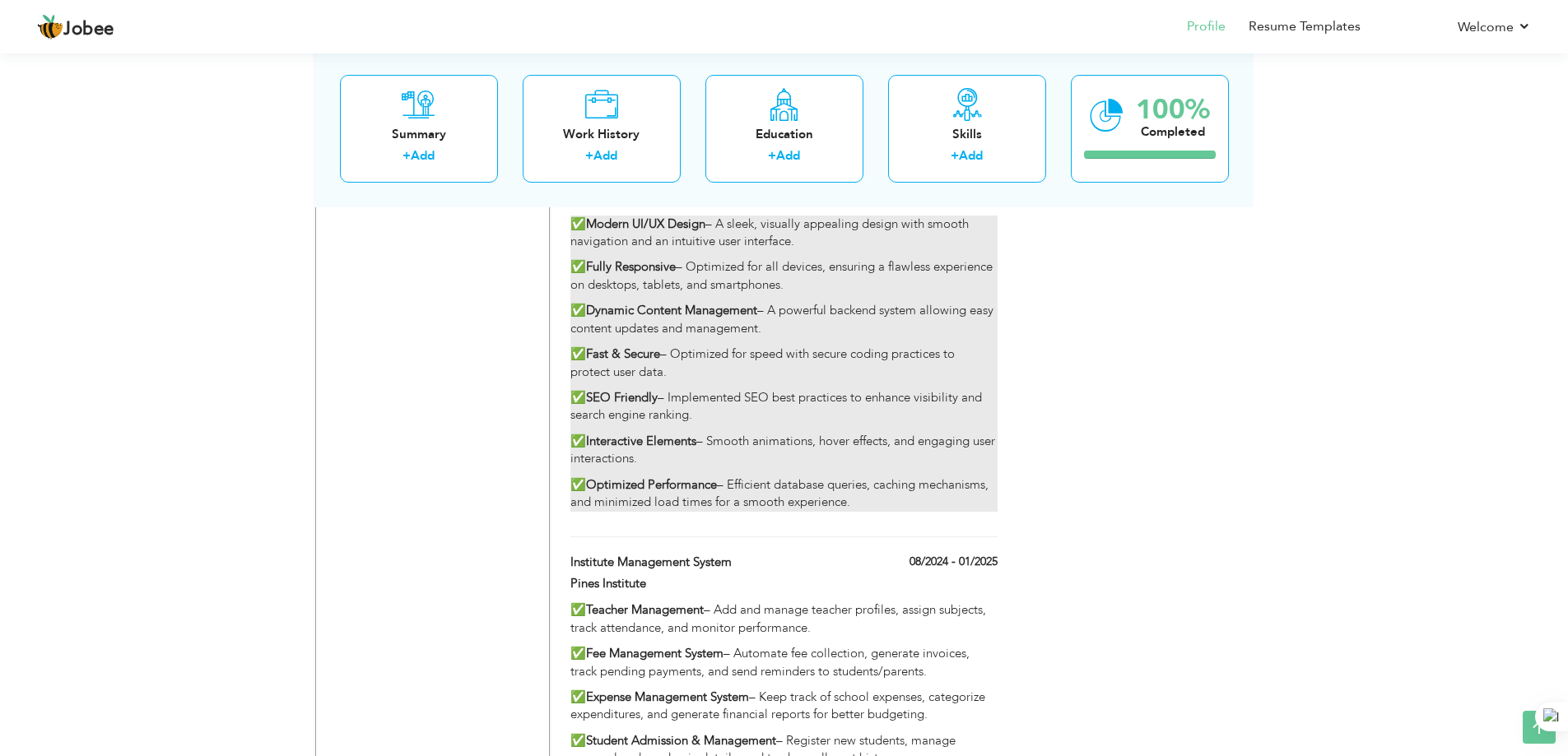
type input "[URL][DOMAIN_NAME]"
type input "Bootstrap,html,css,j's ,Jquery , php ,phpPdo"
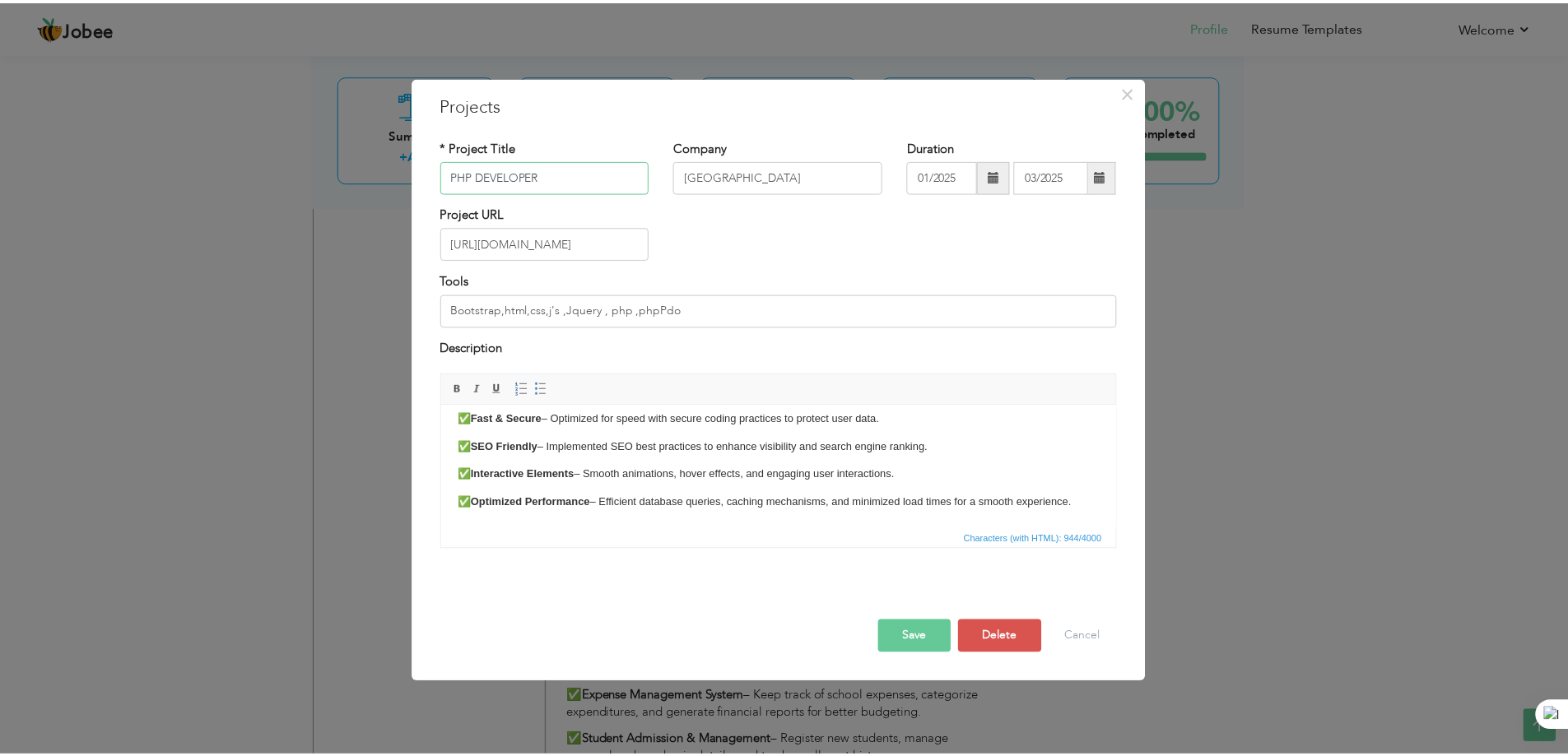
scroll to position [0, 0]
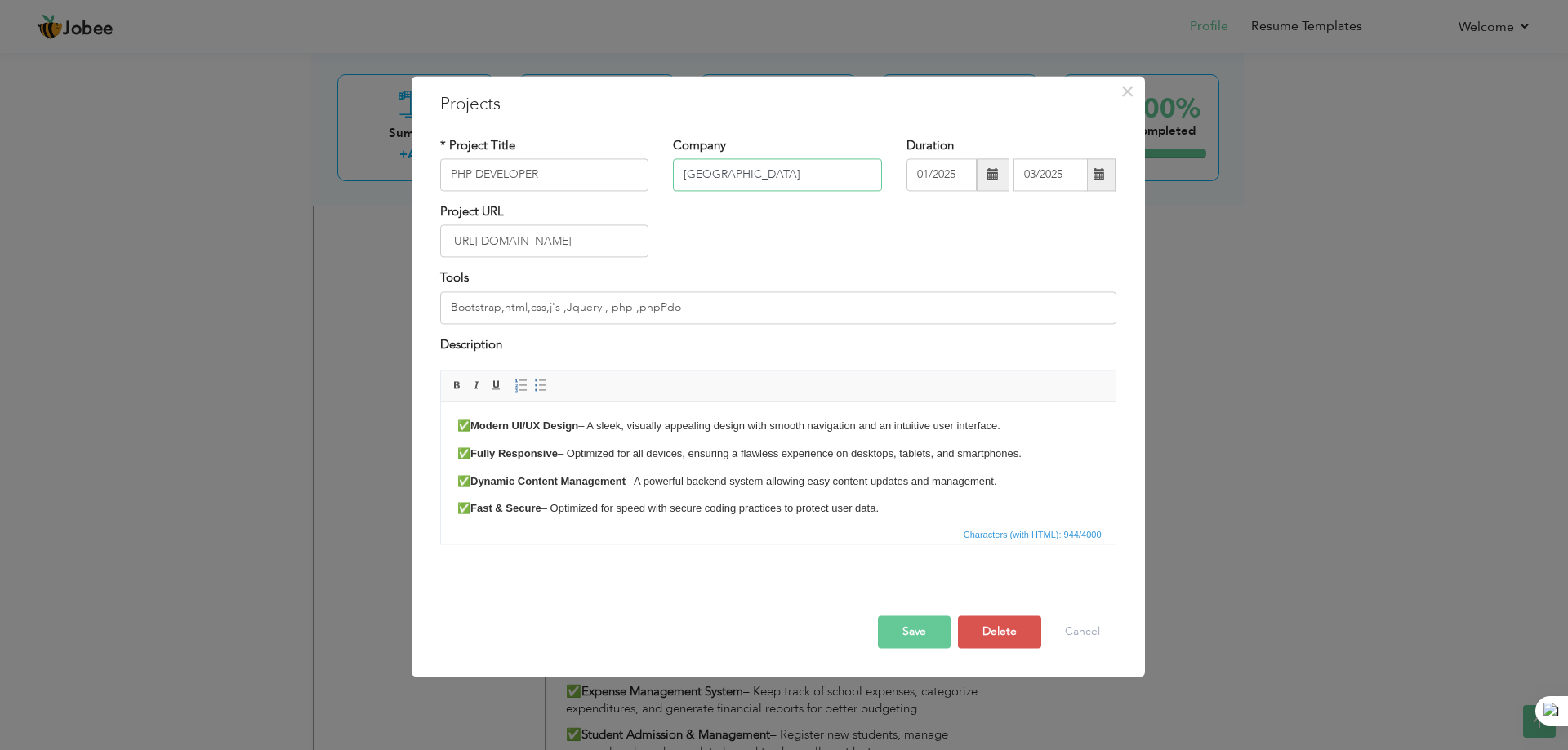
click at [726, 171] on input "[GEOGRAPHIC_DATA]" at bounding box center [778, 174] width 209 height 32
click at [1126, 95] on span "×" at bounding box center [1127, 91] width 14 height 29
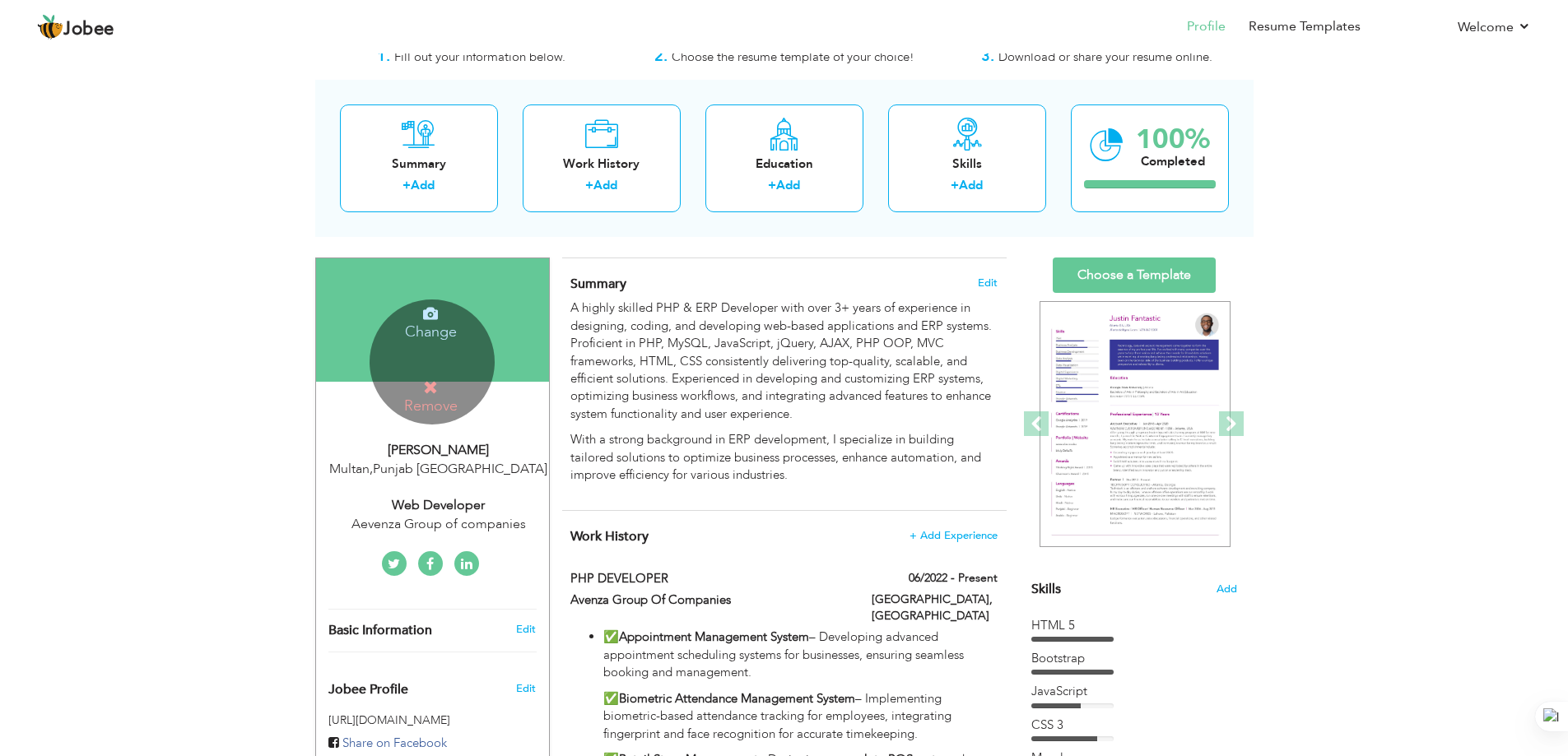
scroll to position [82, 0]
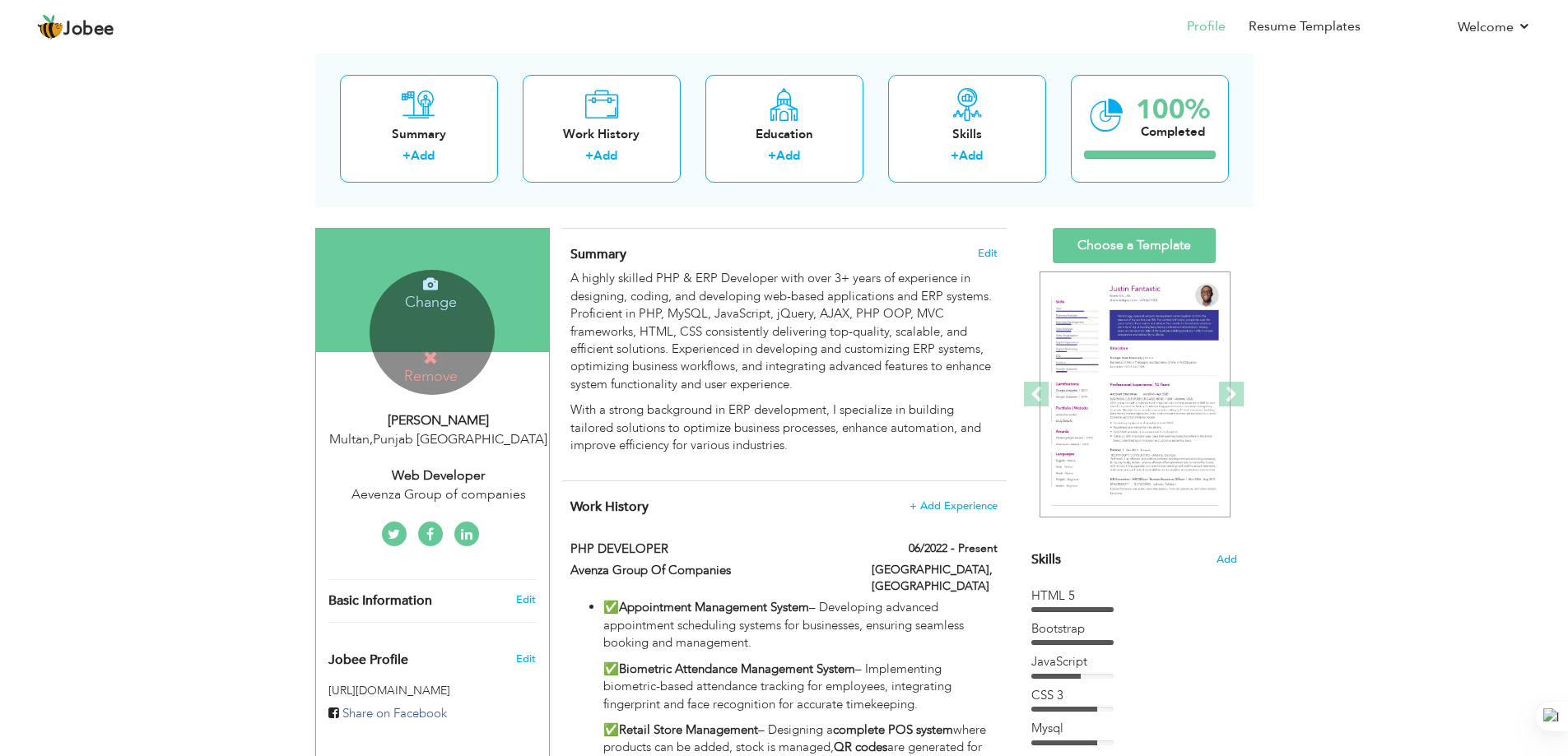
click at [432, 358] on icon at bounding box center [431, 358] width 15 height 15
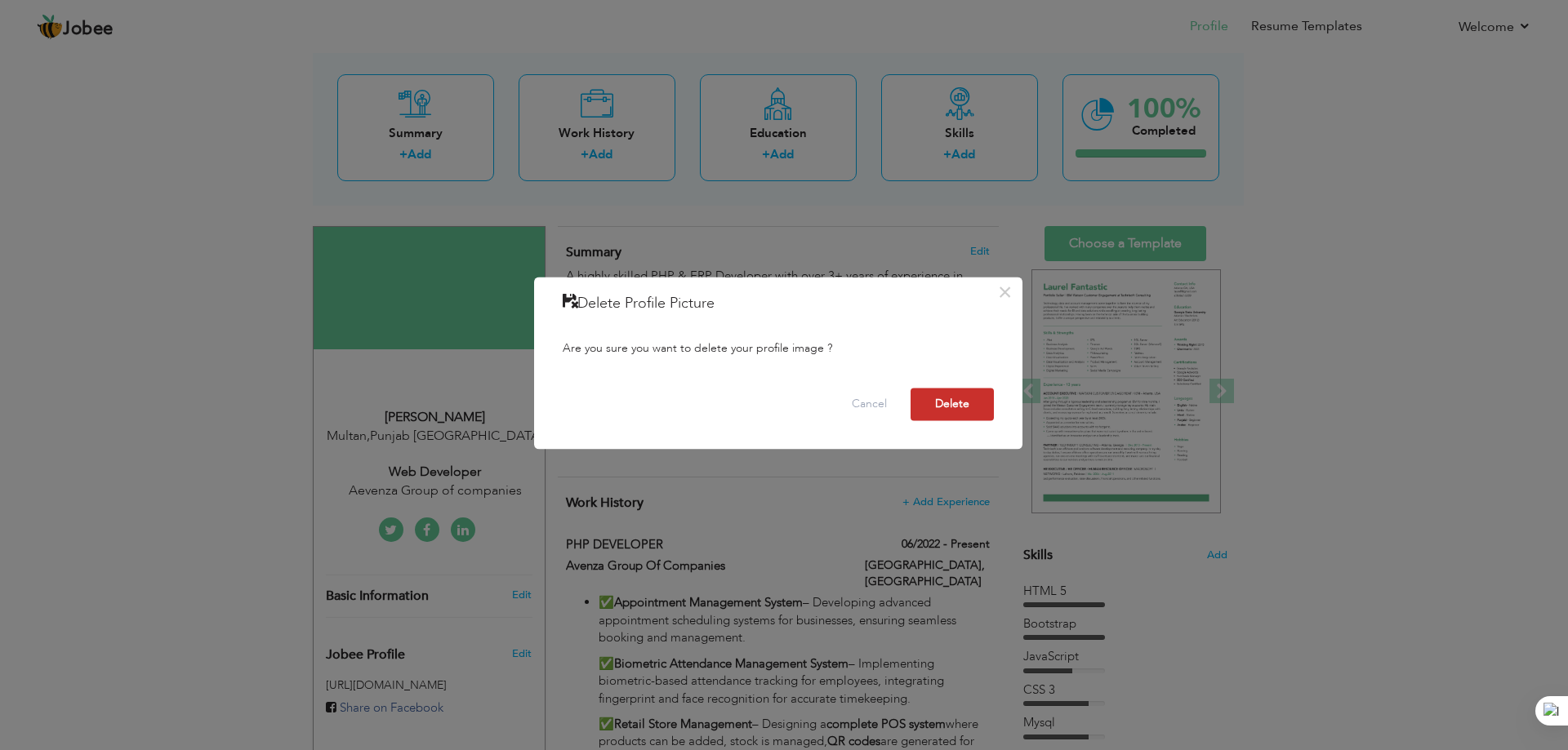
click at [970, 394] on button "Delete" at bounding box center [952, 403] width 83 height 32
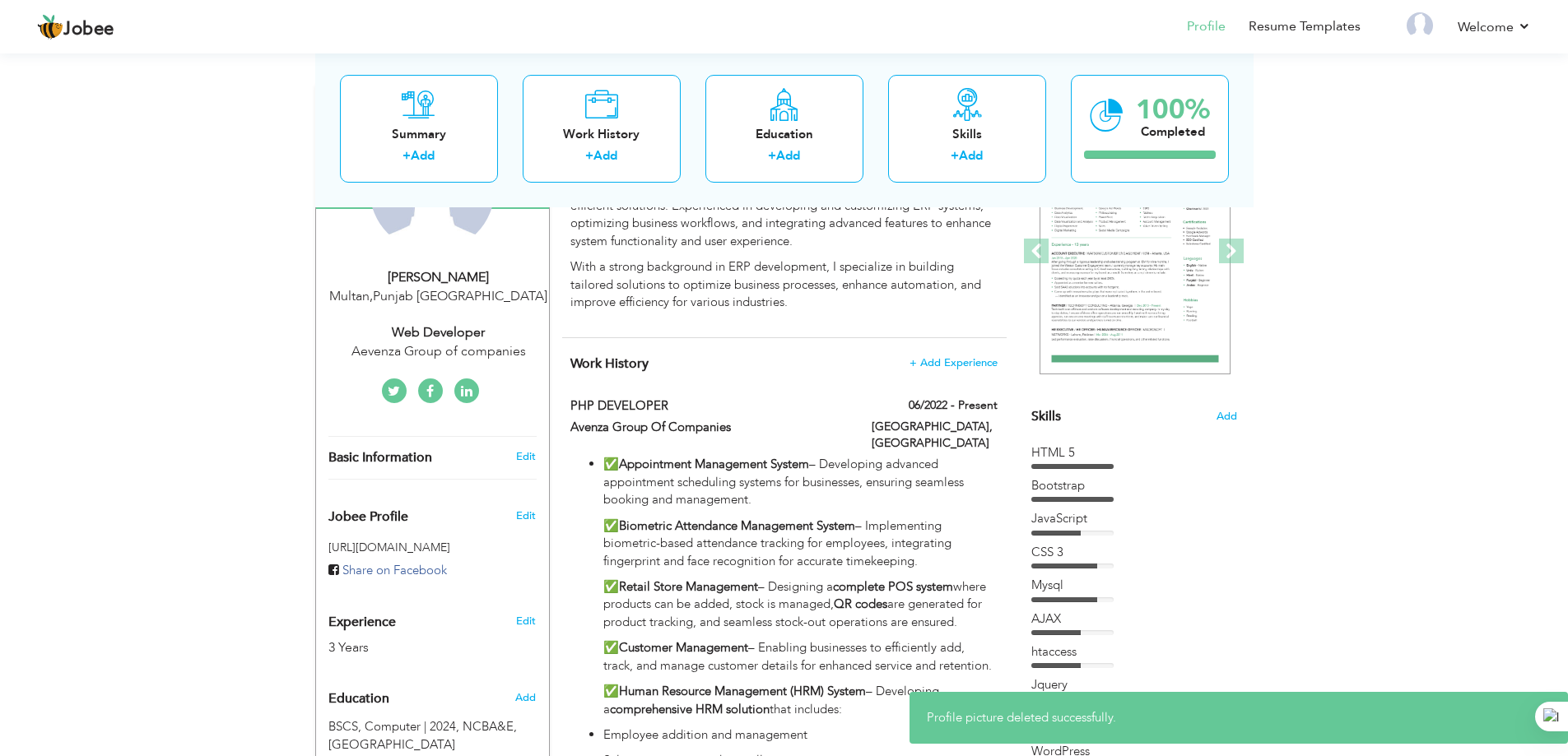
scroll to position [247, 0]
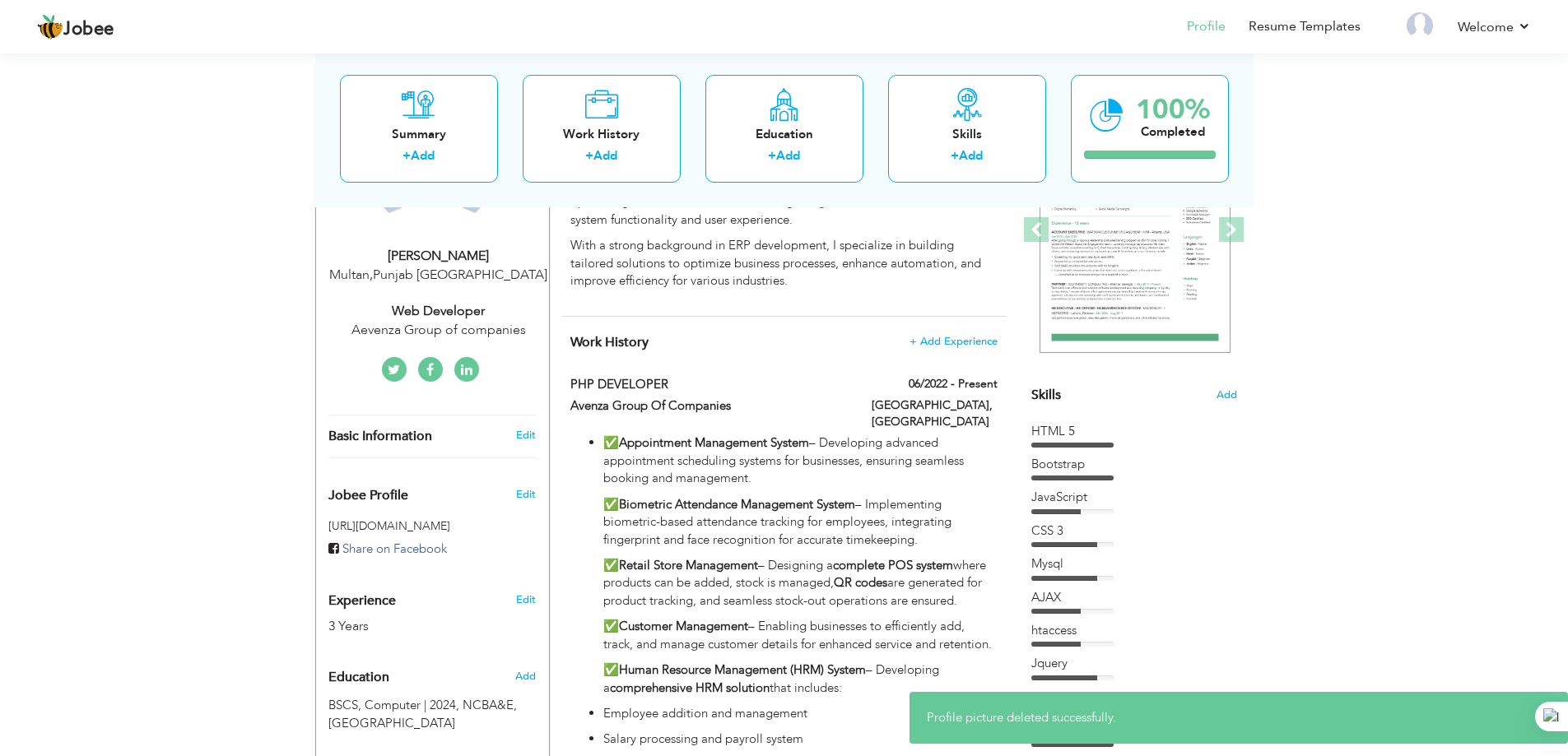
click at [426, 370] on icon at bounding box center [430, 370] width 8 height 13
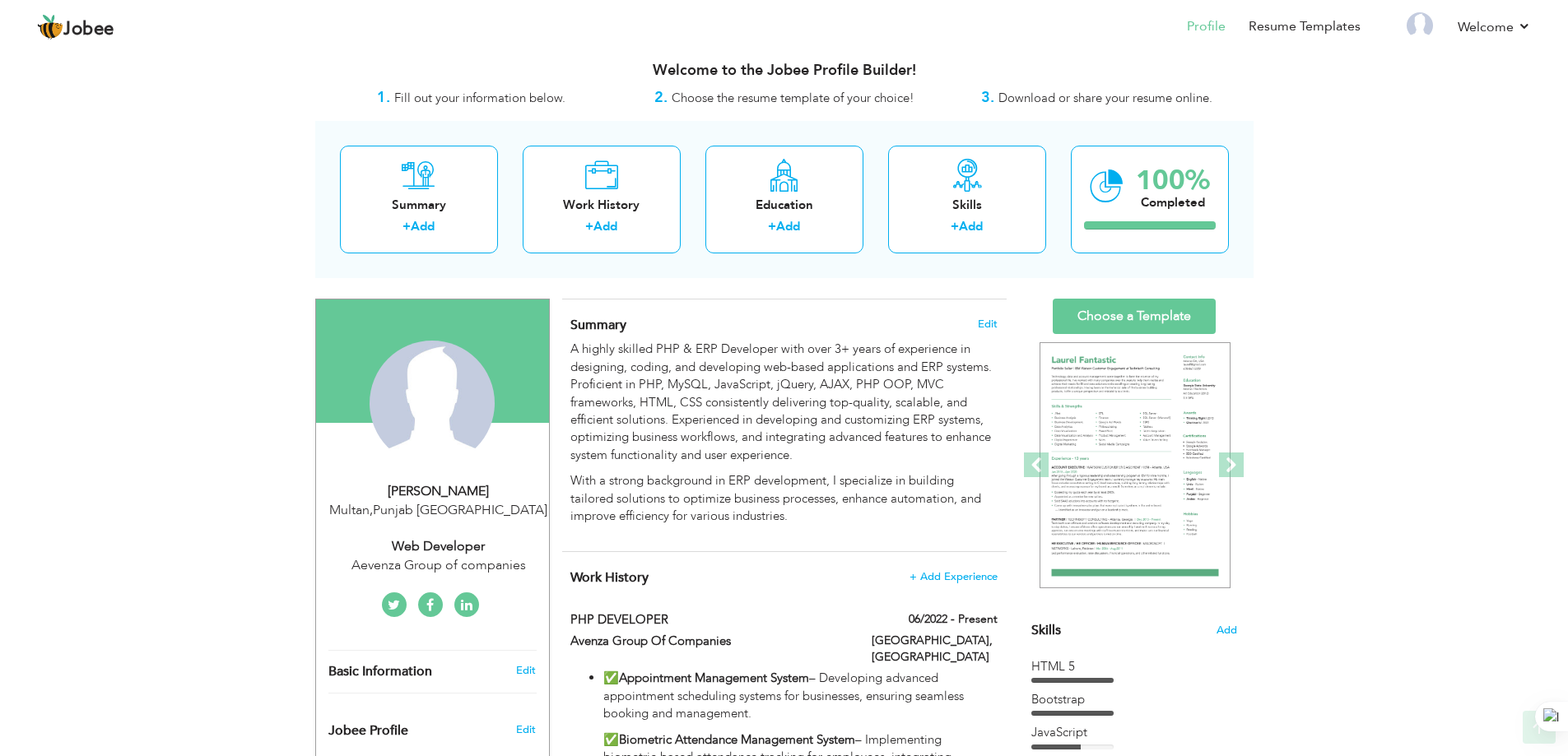
scroll to position [0, 0]
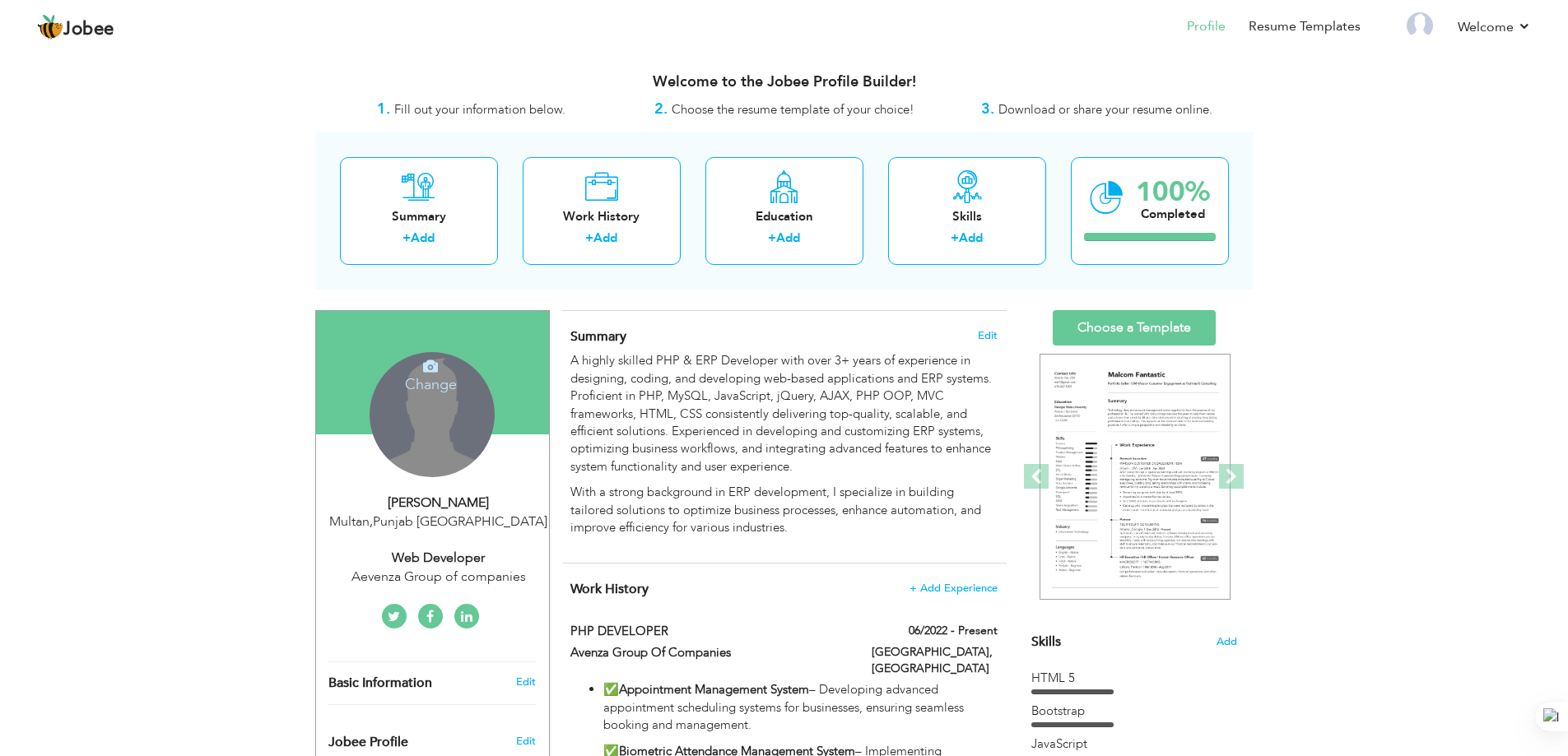
click at [416, 411] on div "Change Remove" at bounding box center [432, 415] width 125 height 125
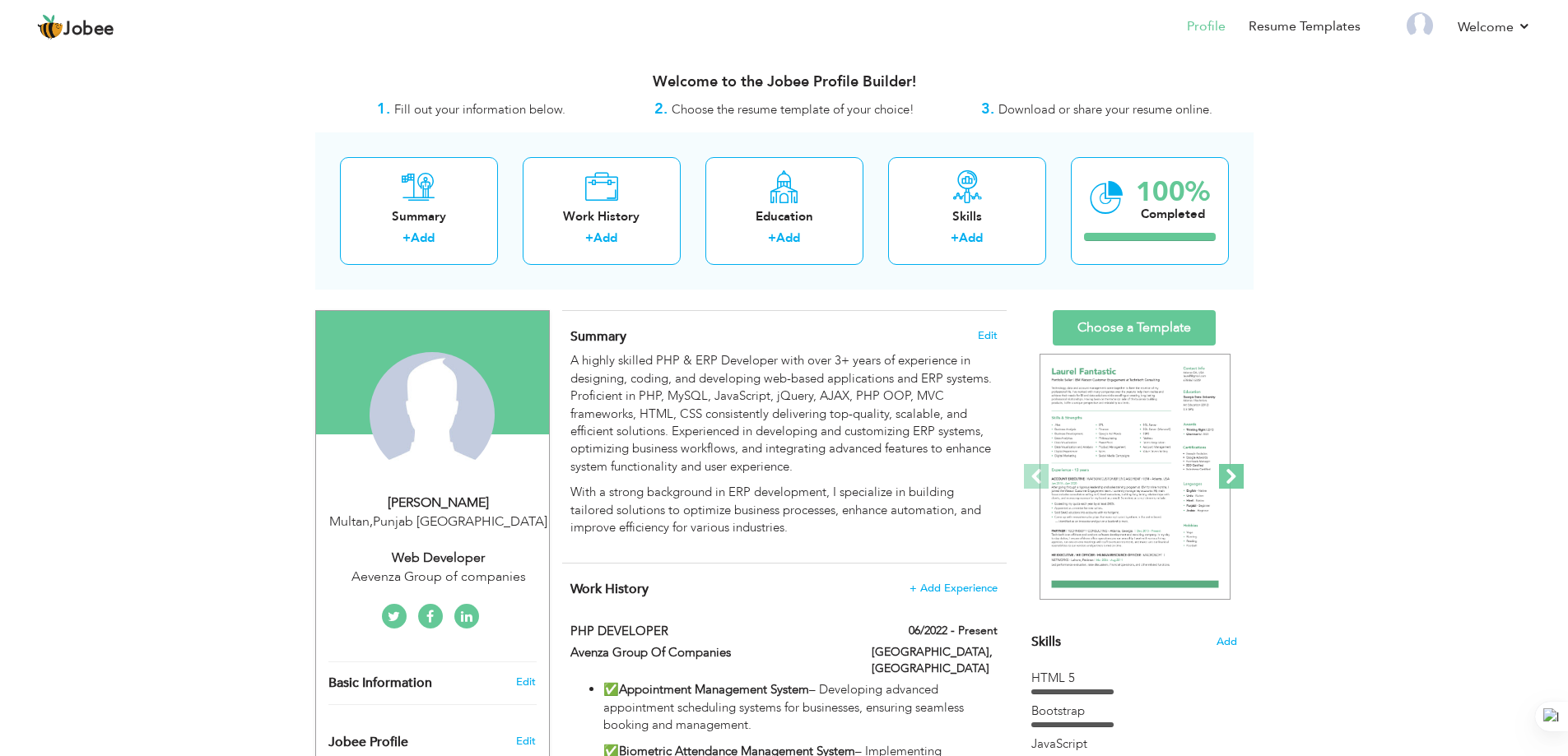
click at [1231, 479] on span at bounding box center [1231, 477] width 25 height 25
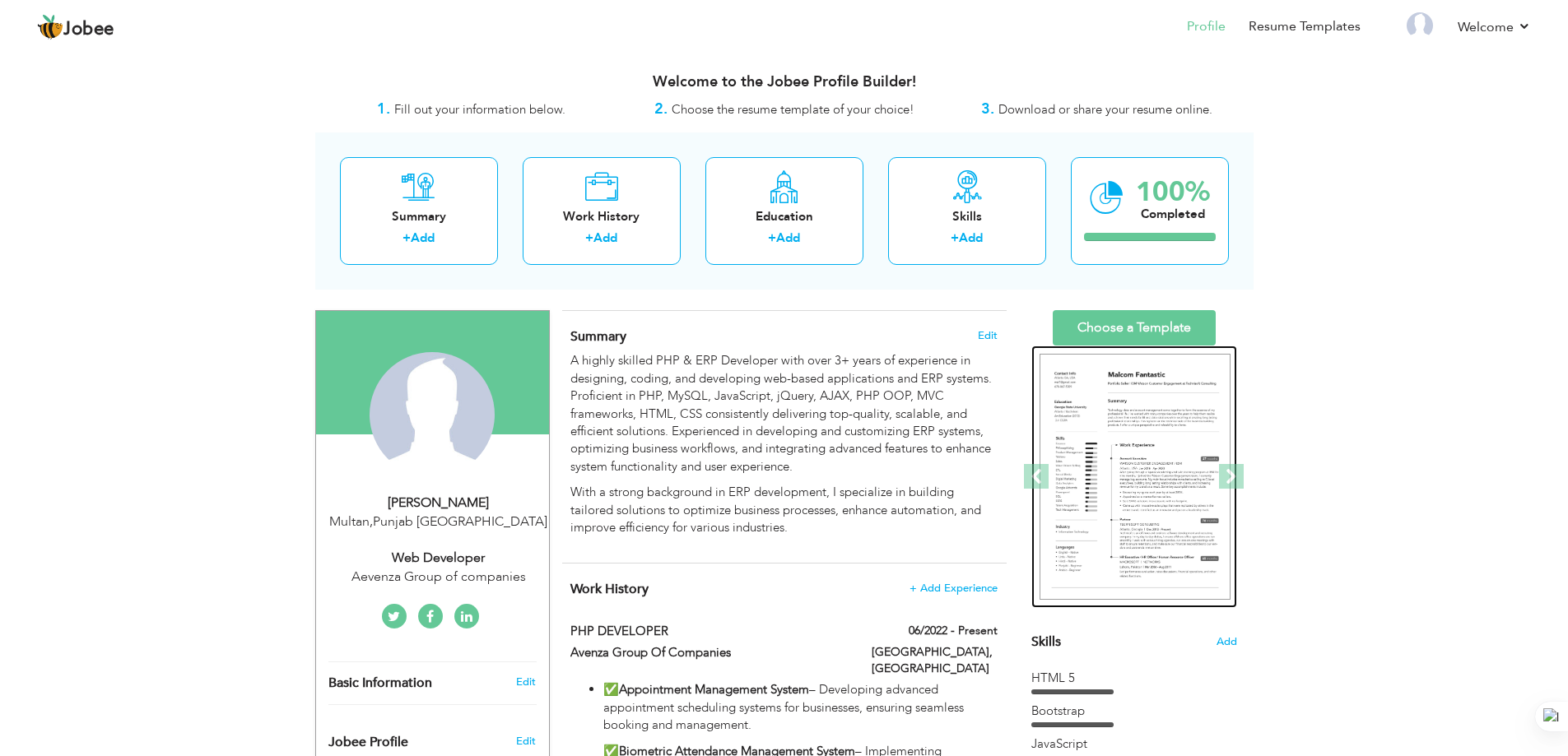
click at [1130, 480] on img at bounding box center [1135, 477] width 191 height 247
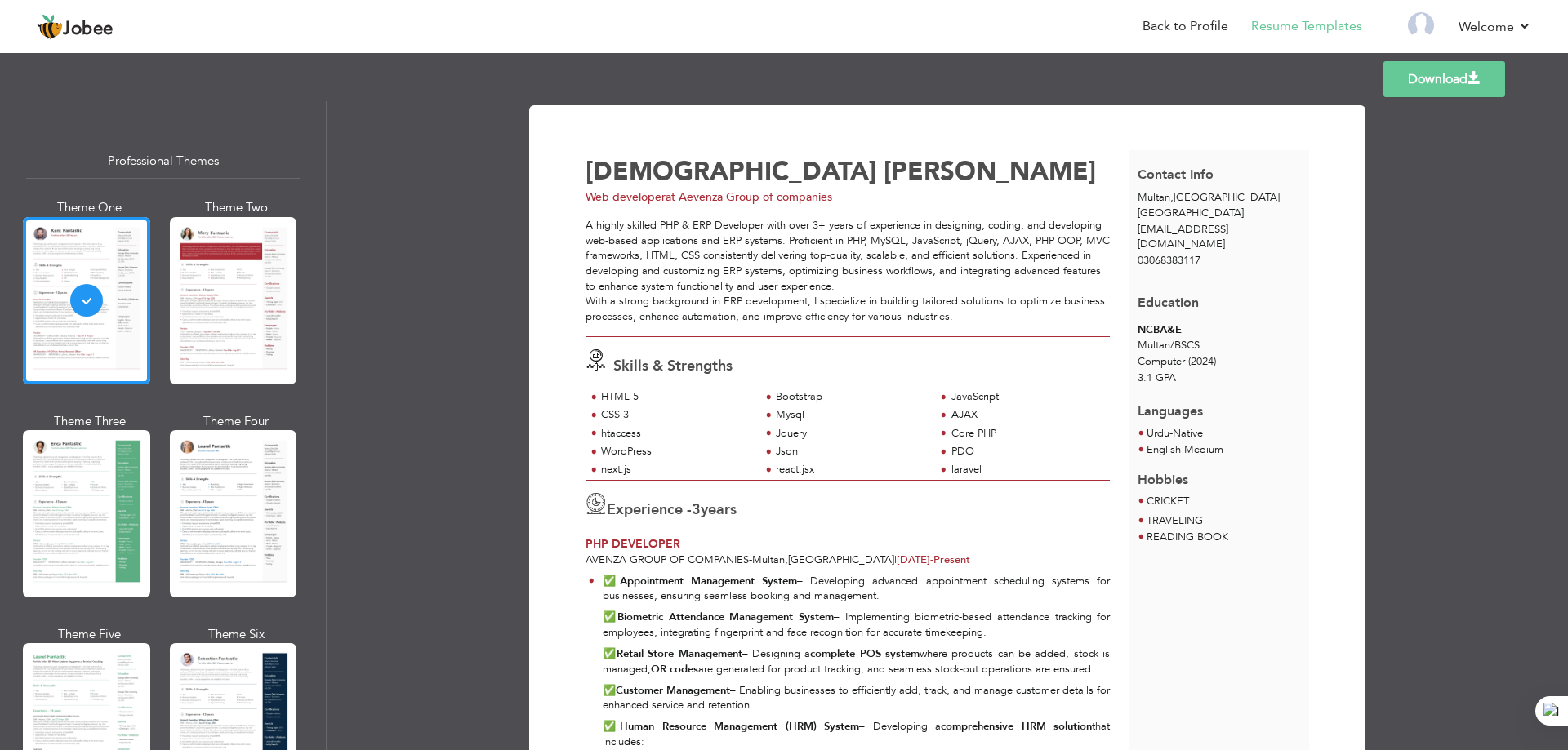
click at [963, 462] on div "laravel" at bounding box center [1026, 470] width 149 height 16
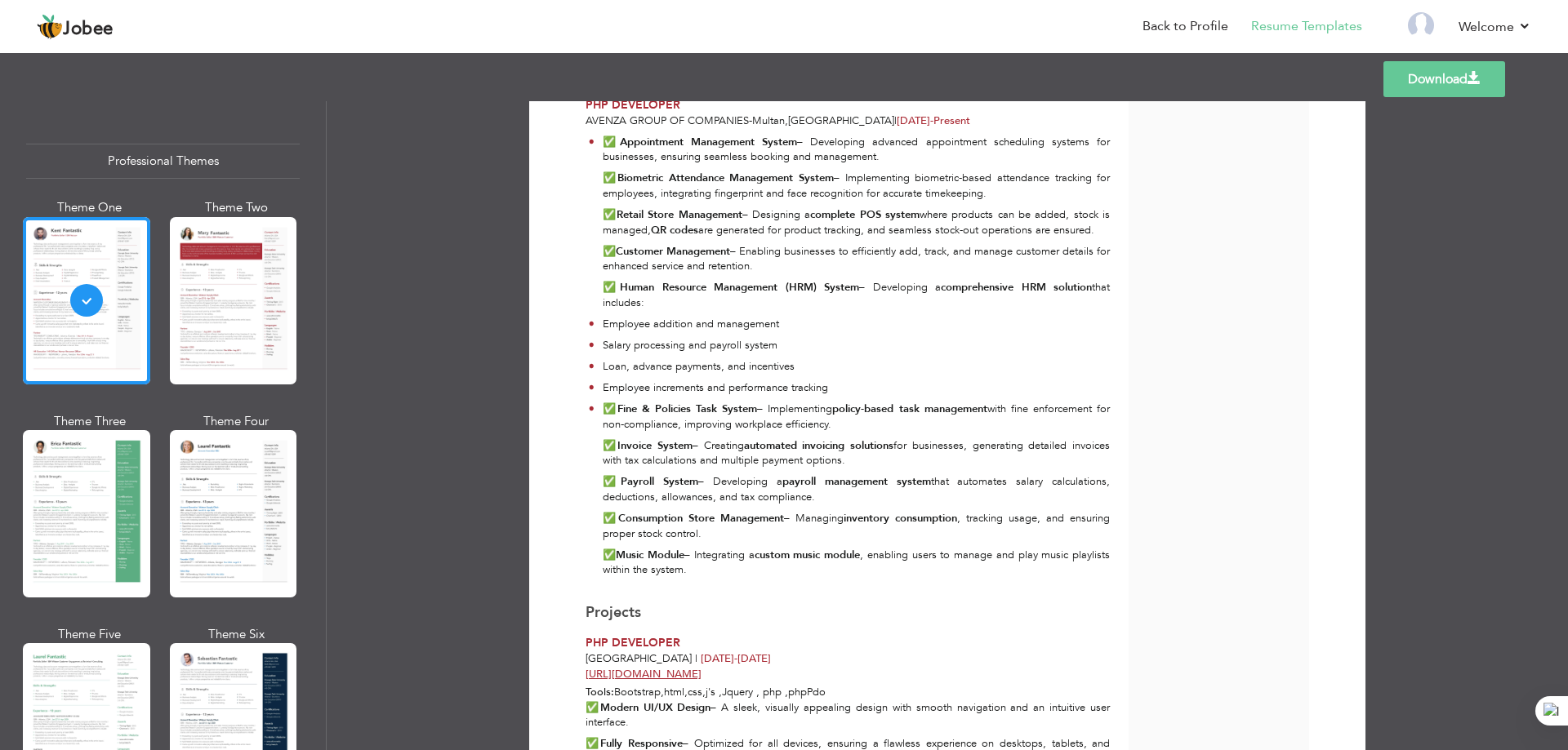
scroll to position [489, 0]
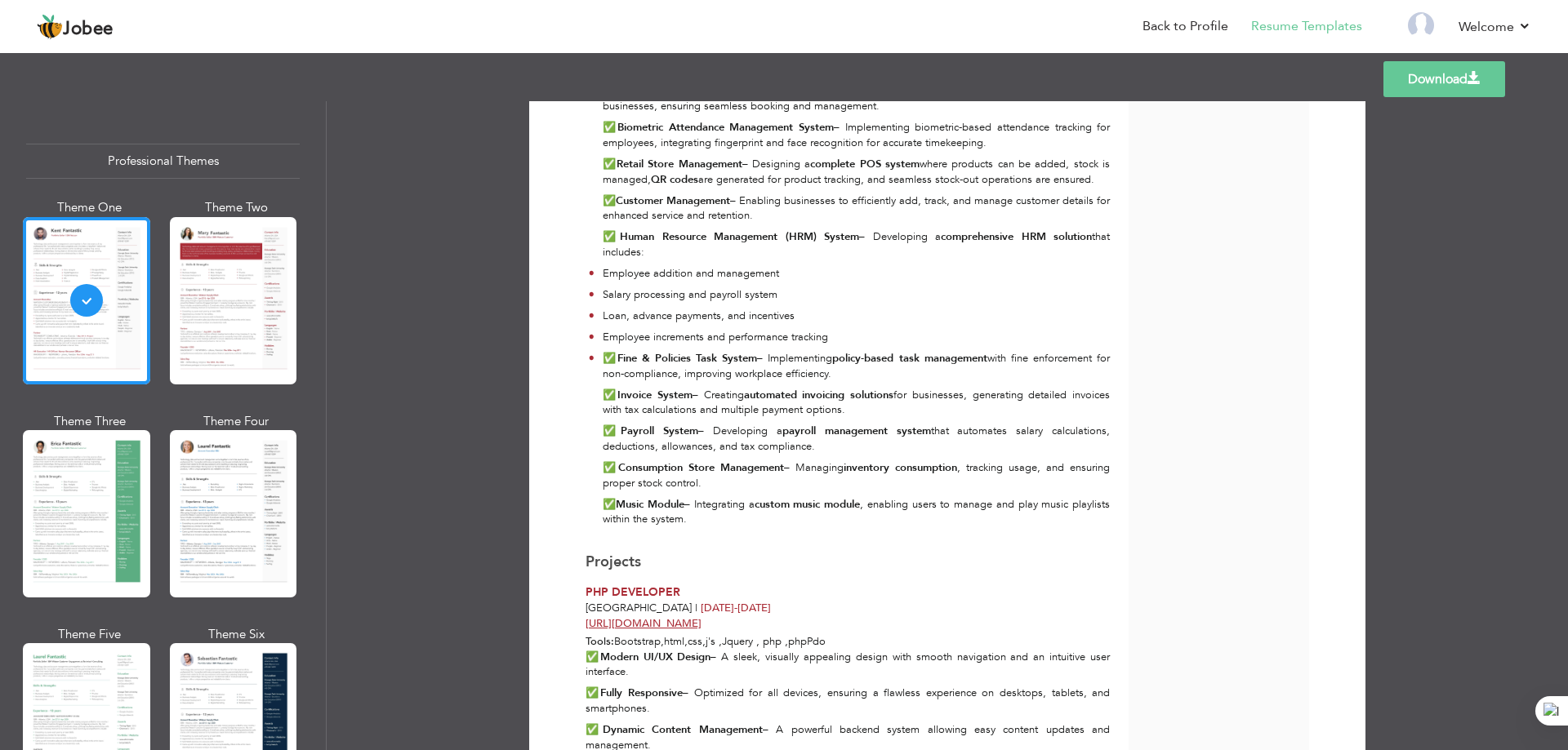
click at [231, 306] on div at bounding box center [234, 301] width 128 height 168
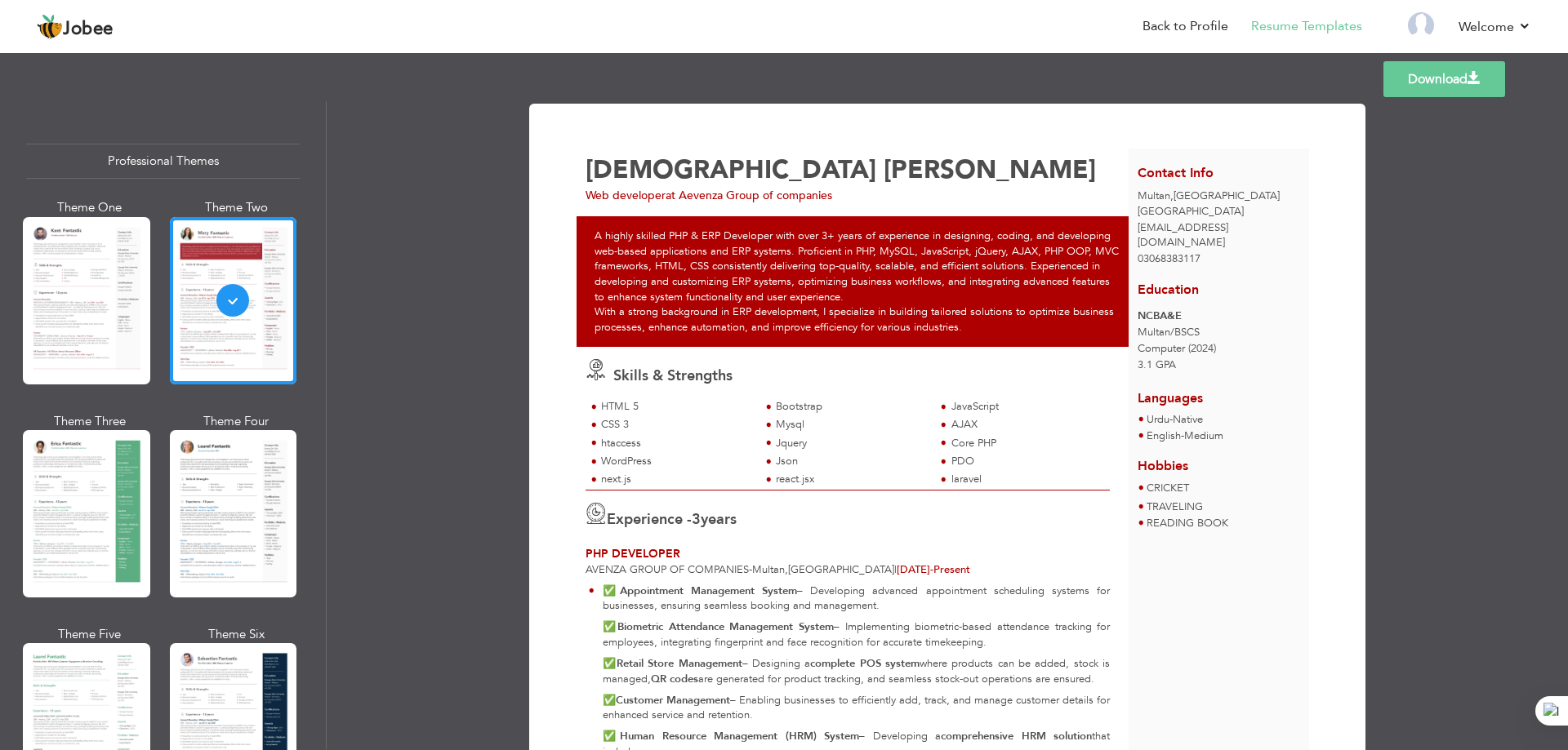
scroll to position [0, 0]
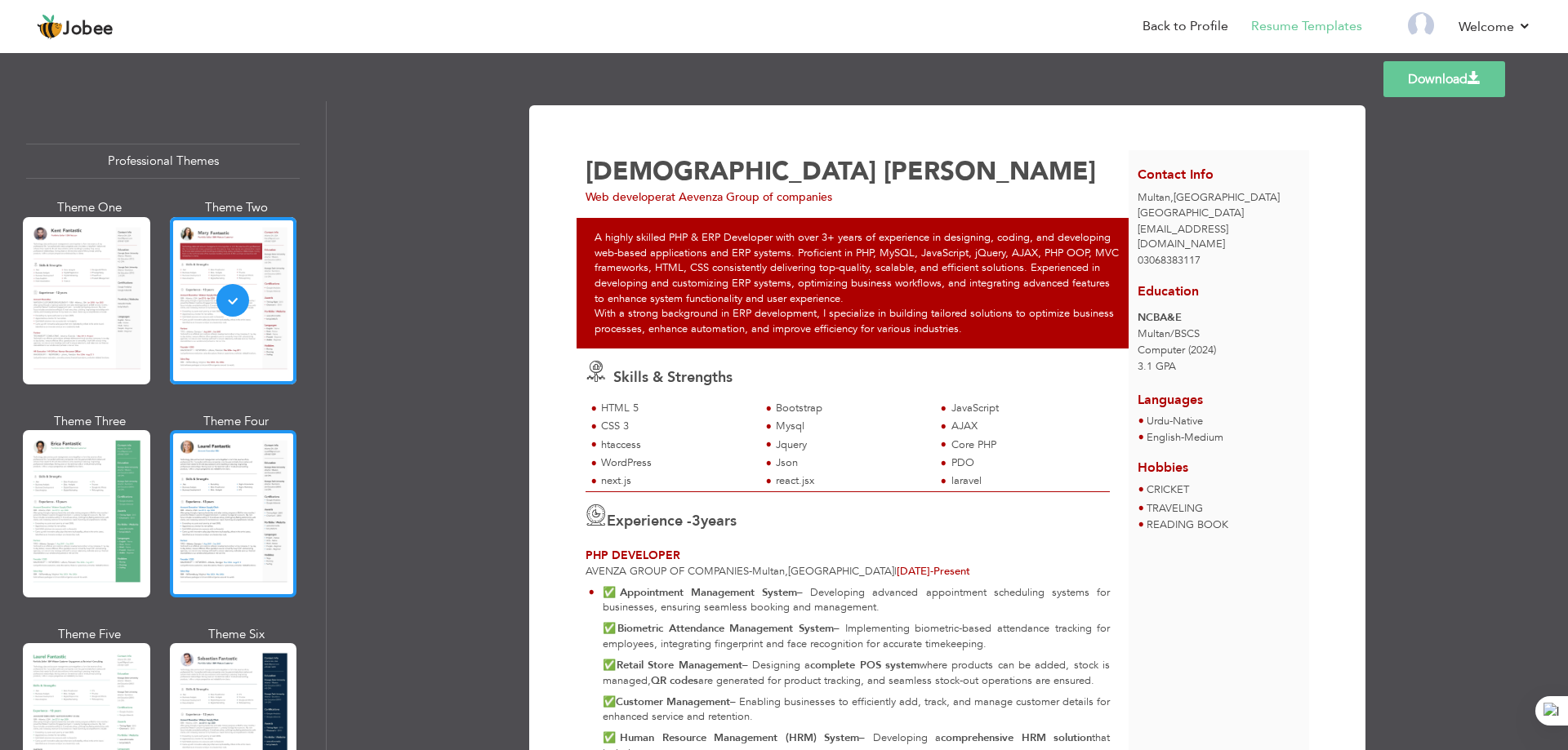
click at [208, 492] on div at bounding box center [234, 514] width 128 height 168
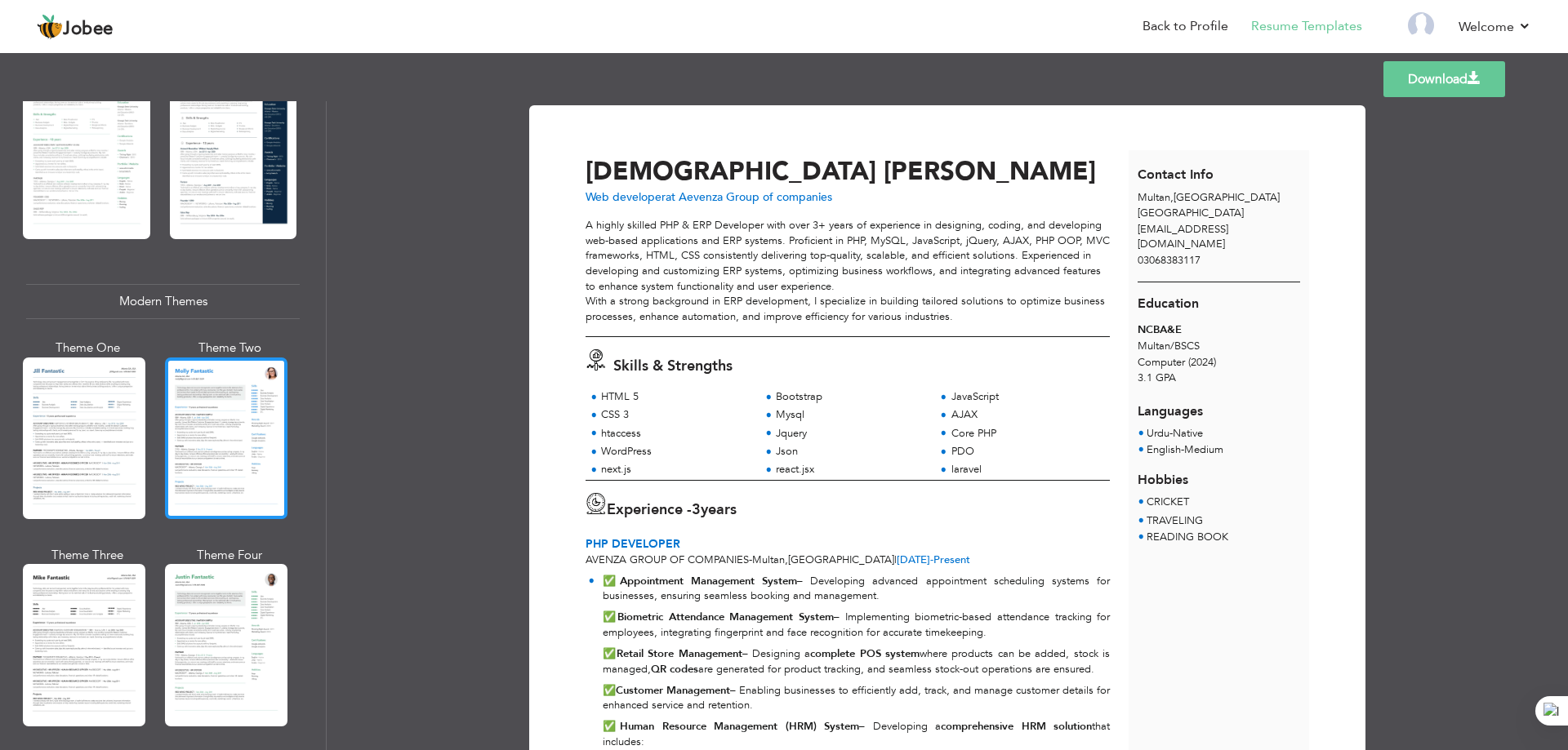
scroll to position [653, 0]
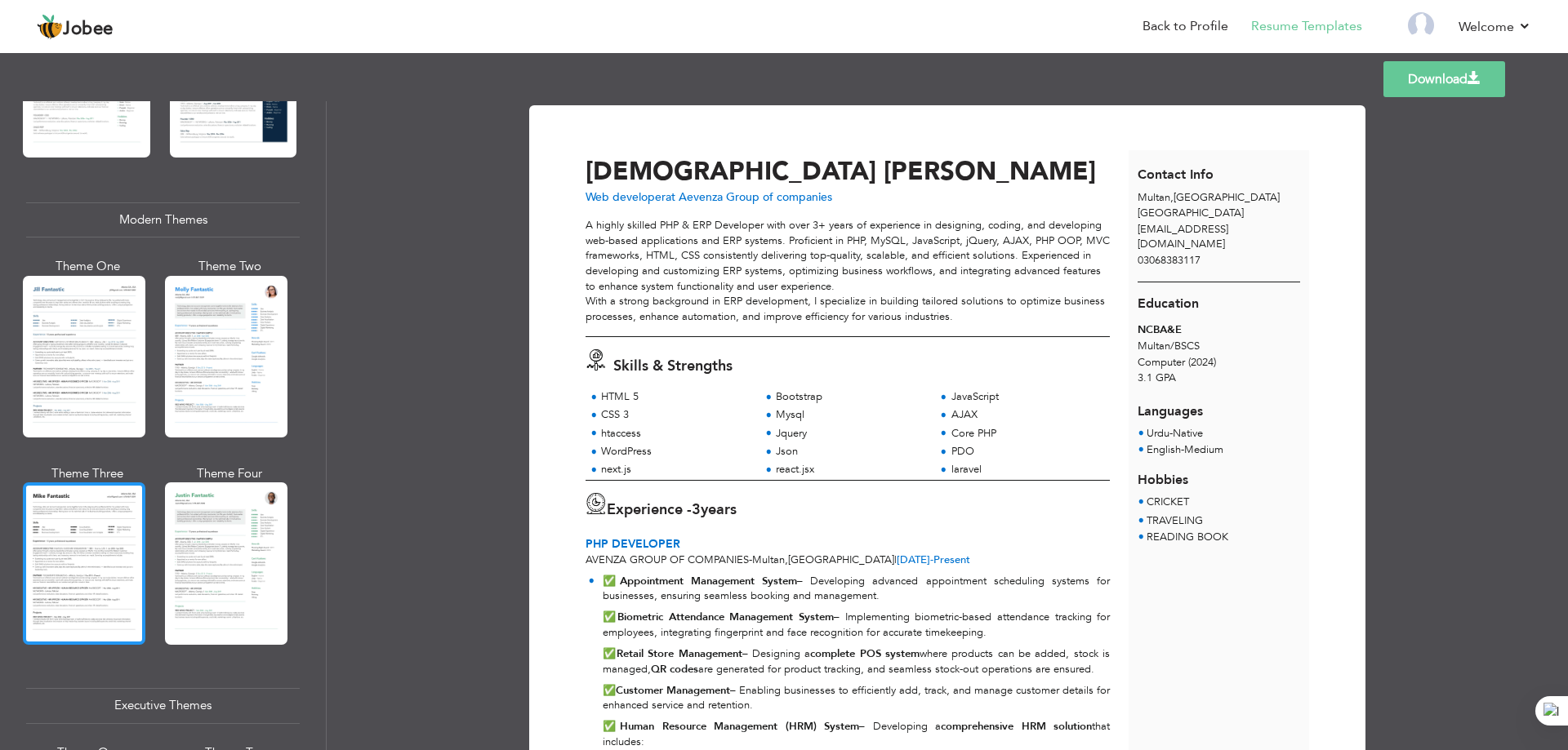
click at [74, 524] on div at bounding box center [85, 563] width 123 height 162
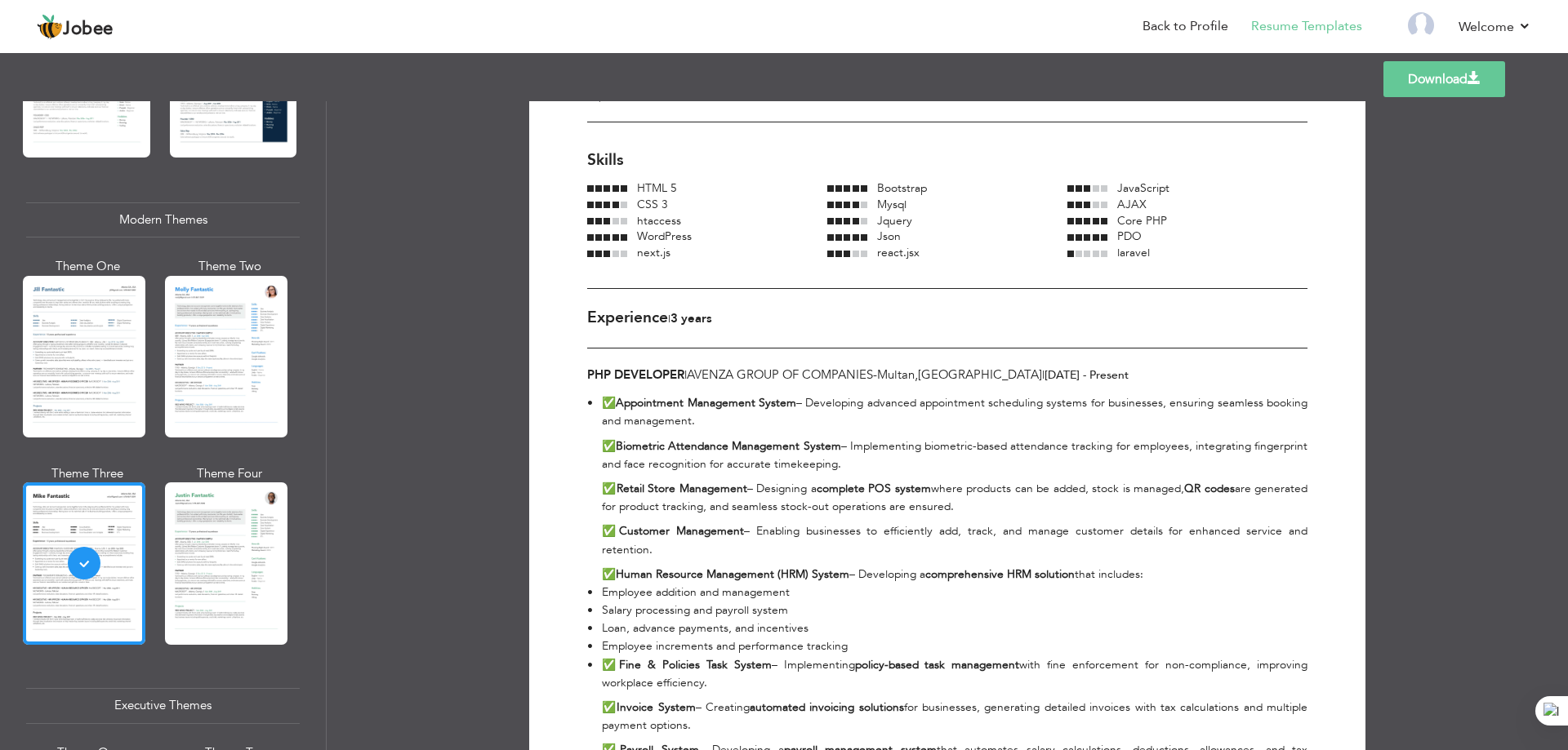
scroll to position [245, 0]
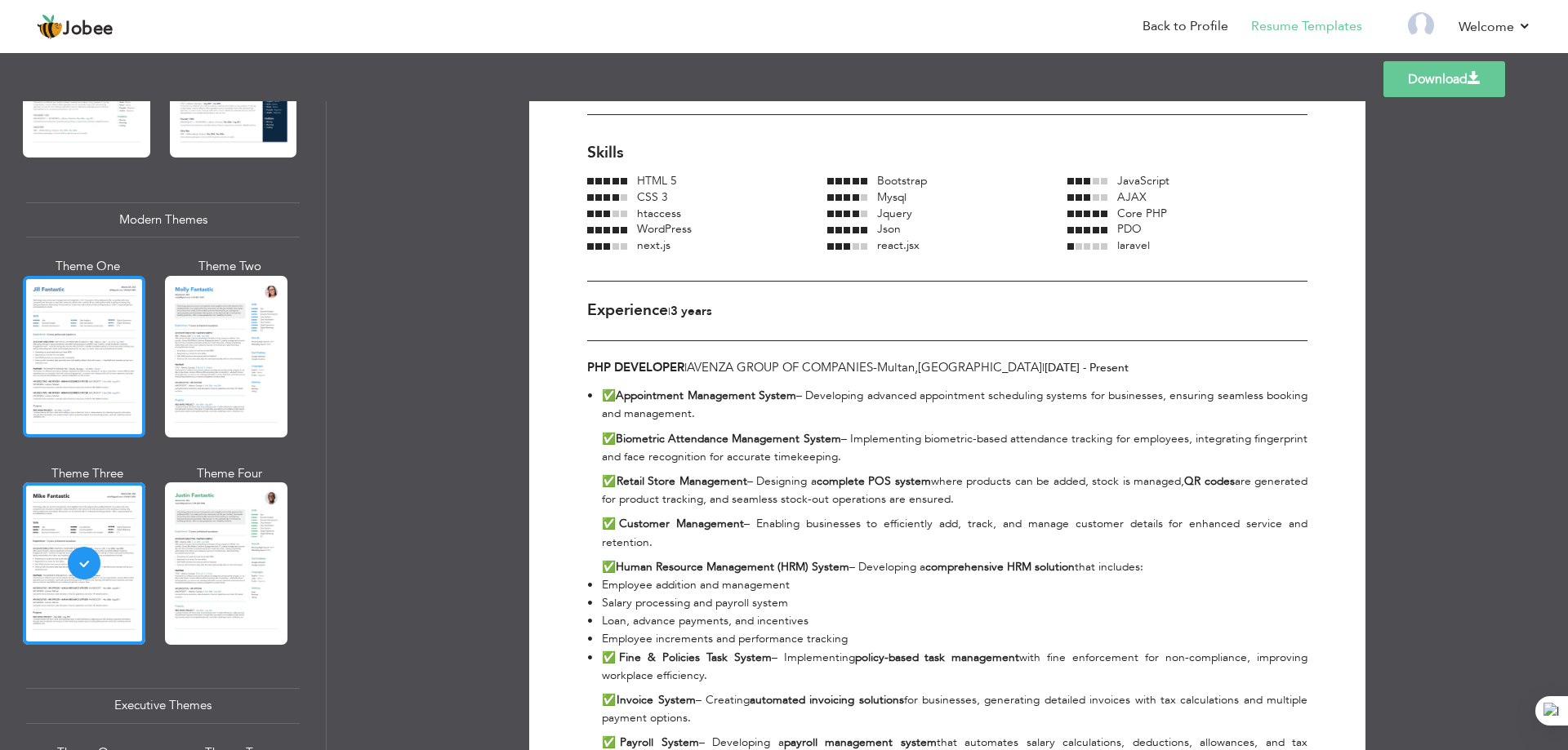
click at [81, 366] on div at bounding box center [85, 357] width 123 height 162
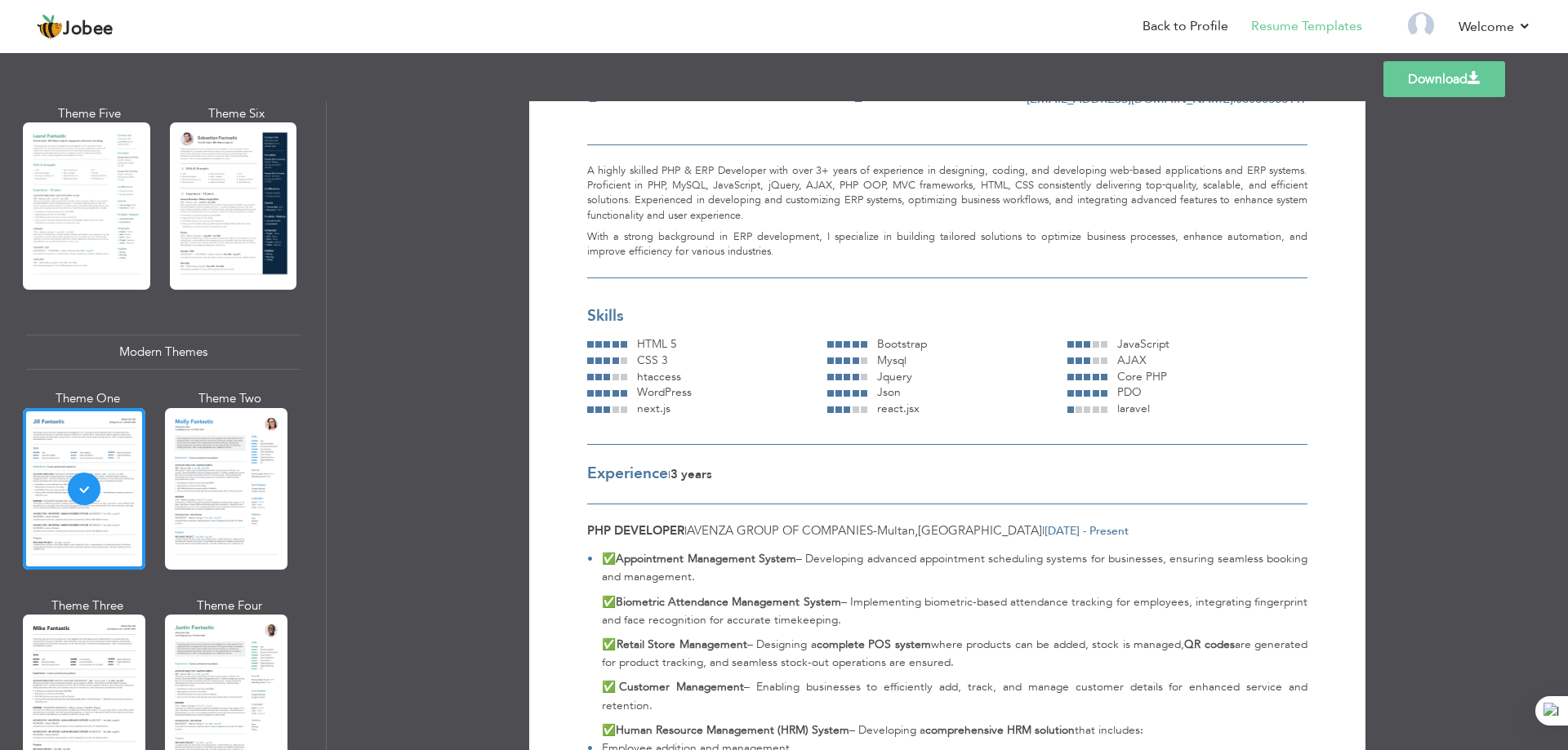
scroll to position [489, 0]
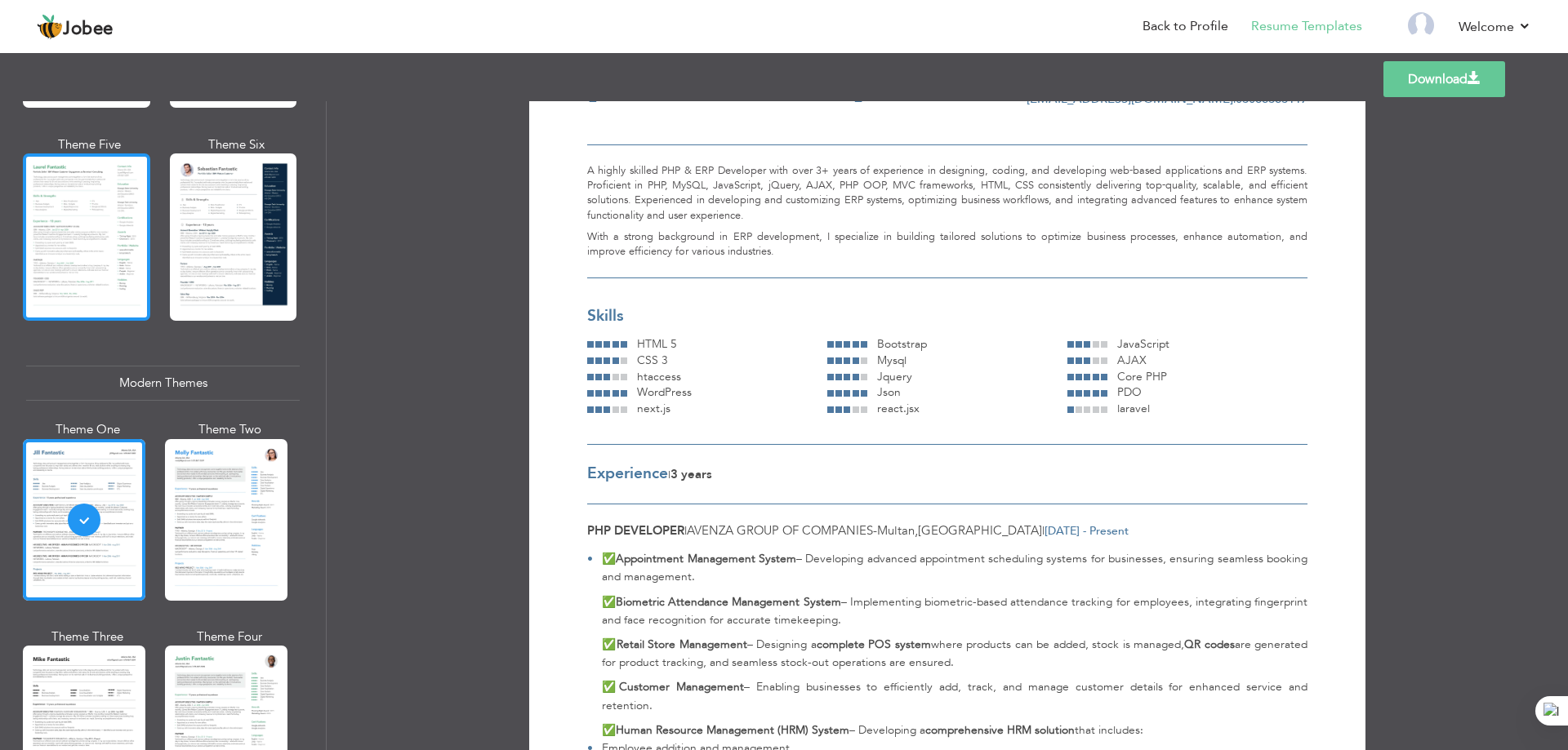
click at [54, 265] on div at bounding box center [87, 237] width 128 height 168
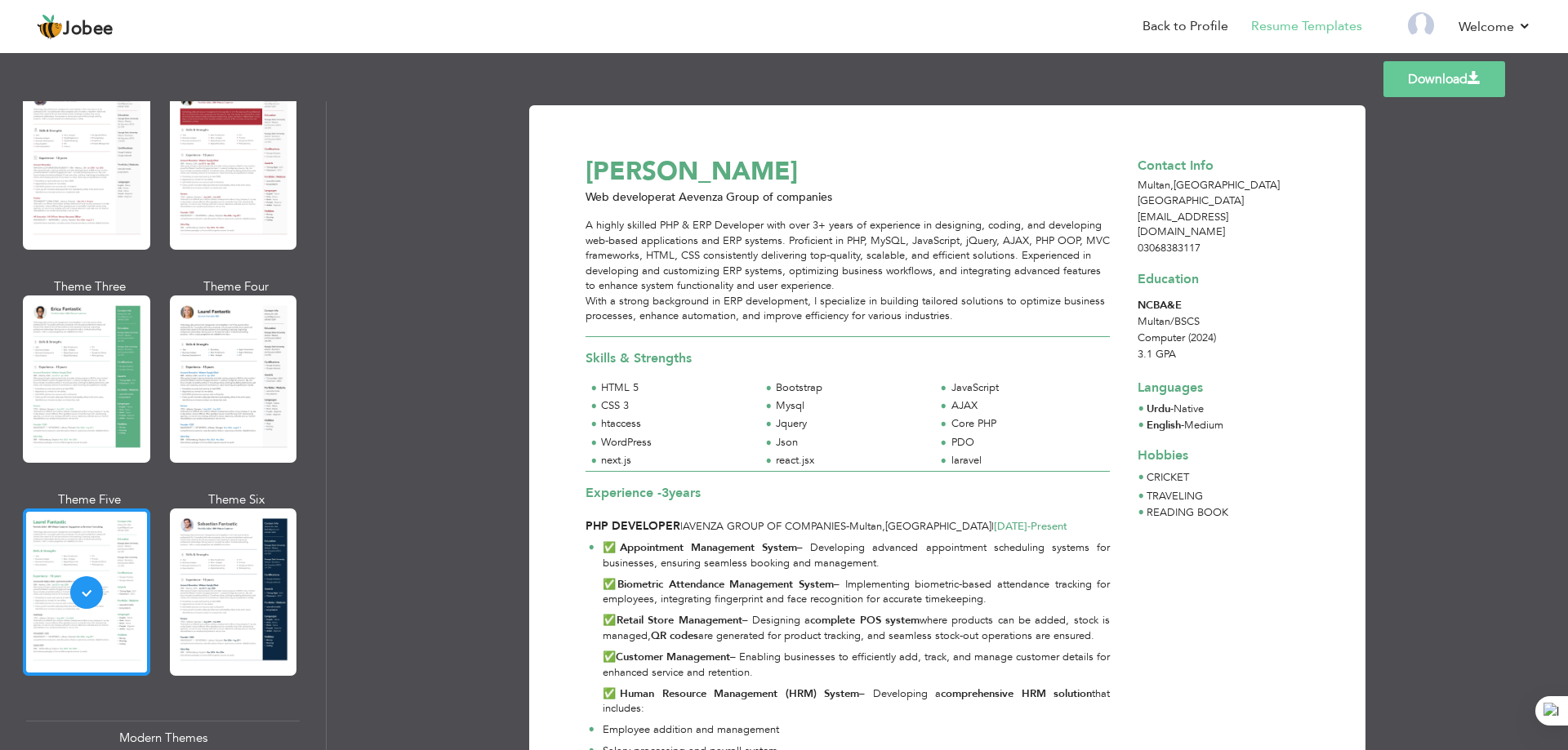
scroll to position [81, 0]
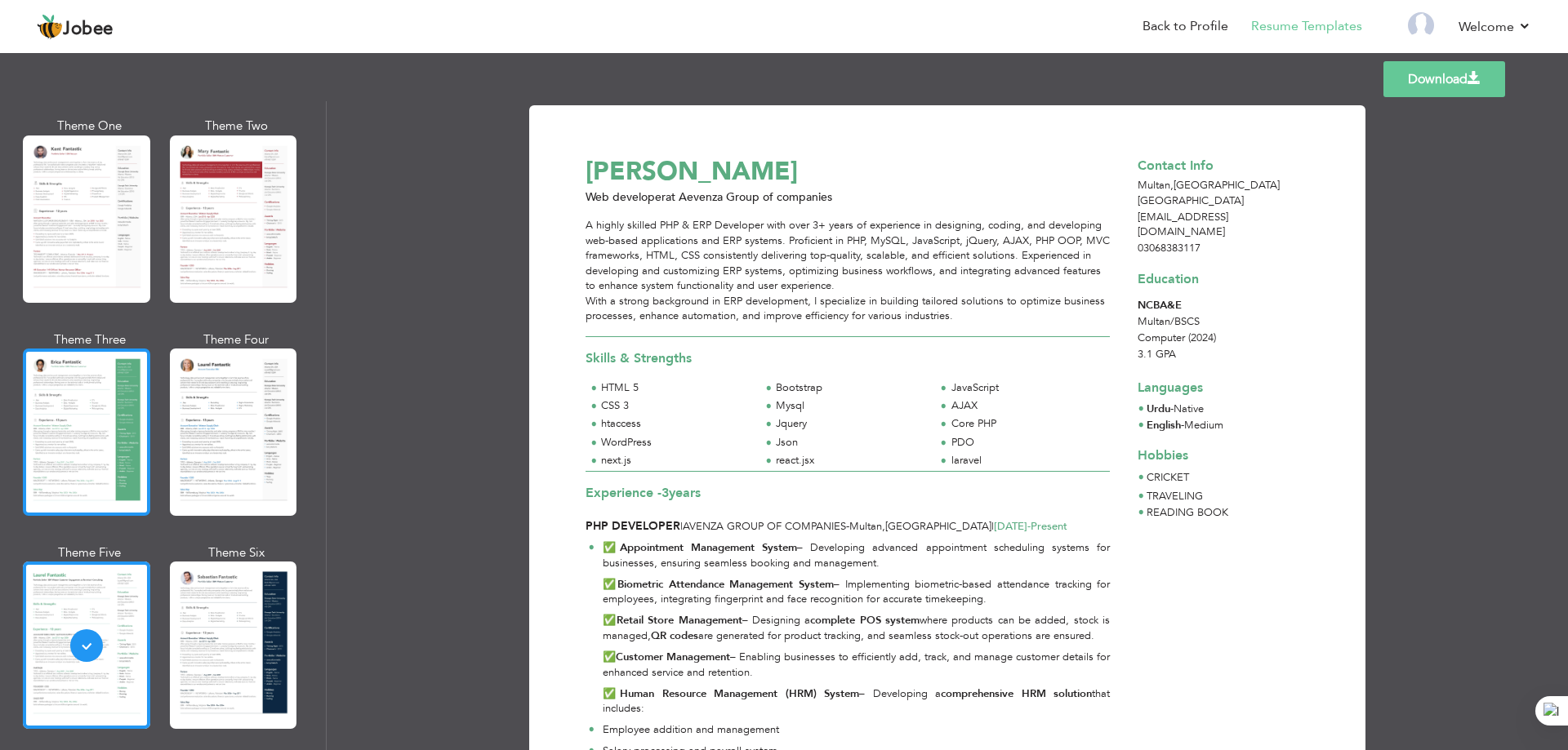
click at [76, 421] on div at bounding box center [87, 432] width 128 height 168
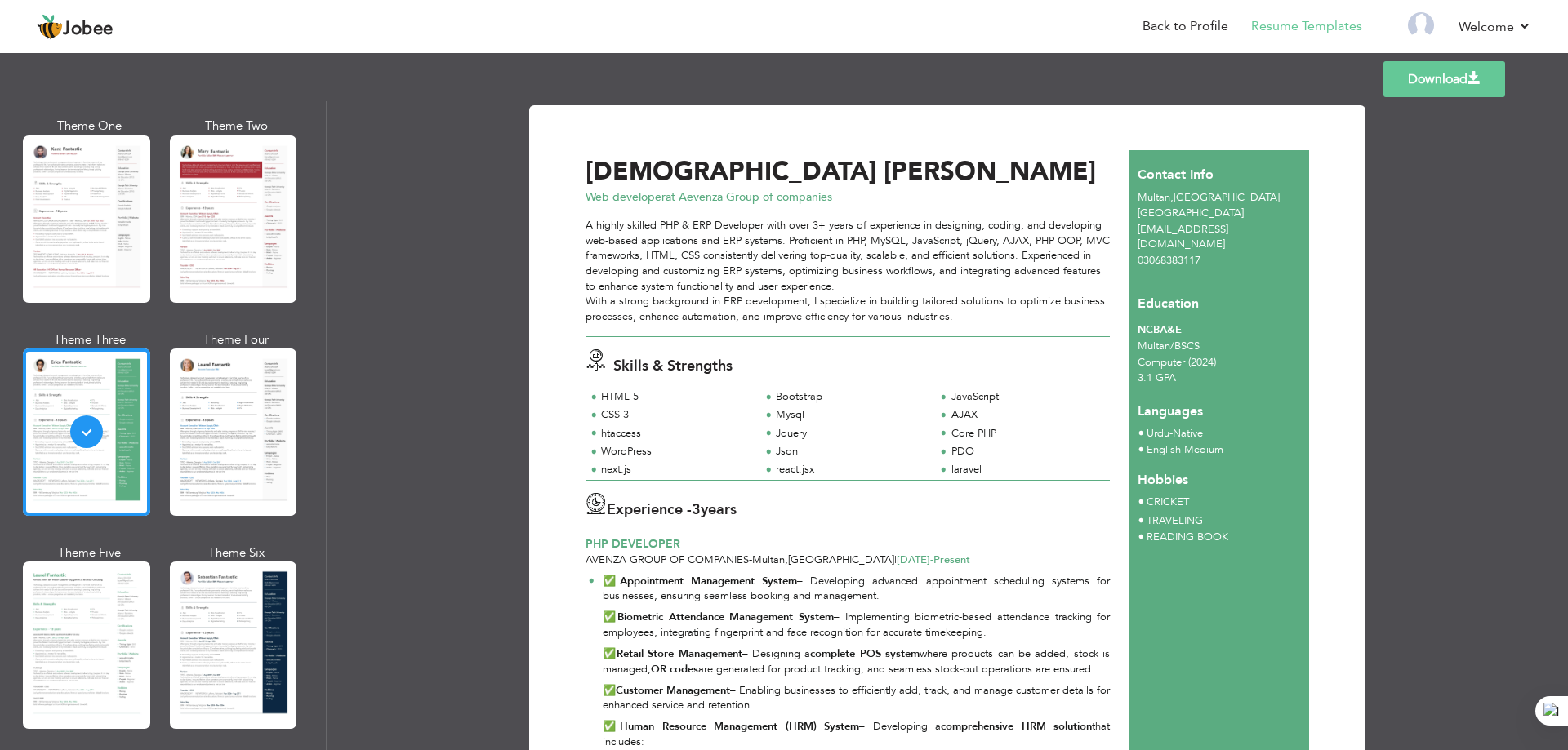
click at [73, 228] on div at bounding box center [87, 219] width 128 height 168
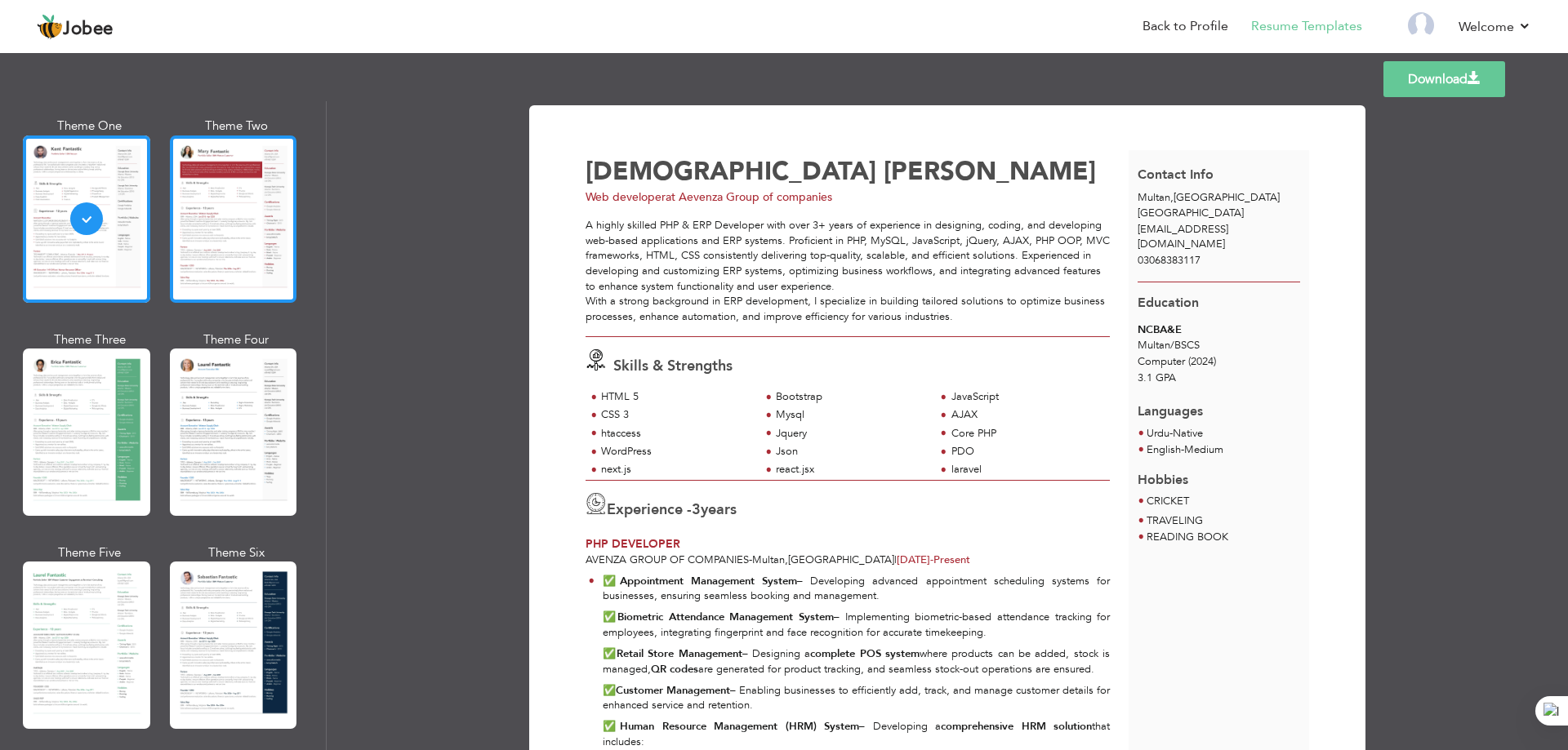
click at [193, 213] on div at bounding box center [234, 219] width 128 height 168
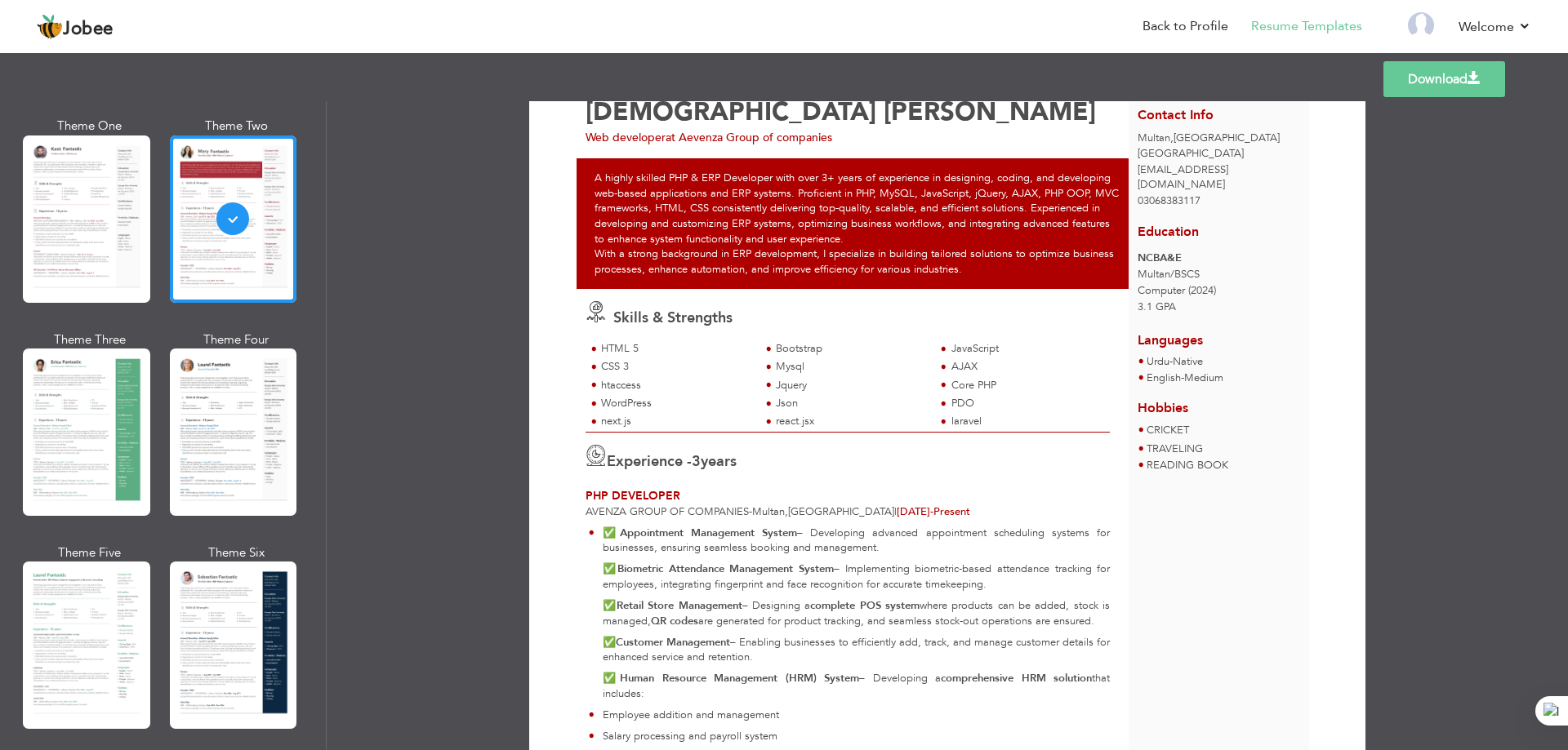
scroll to position [0, 0]
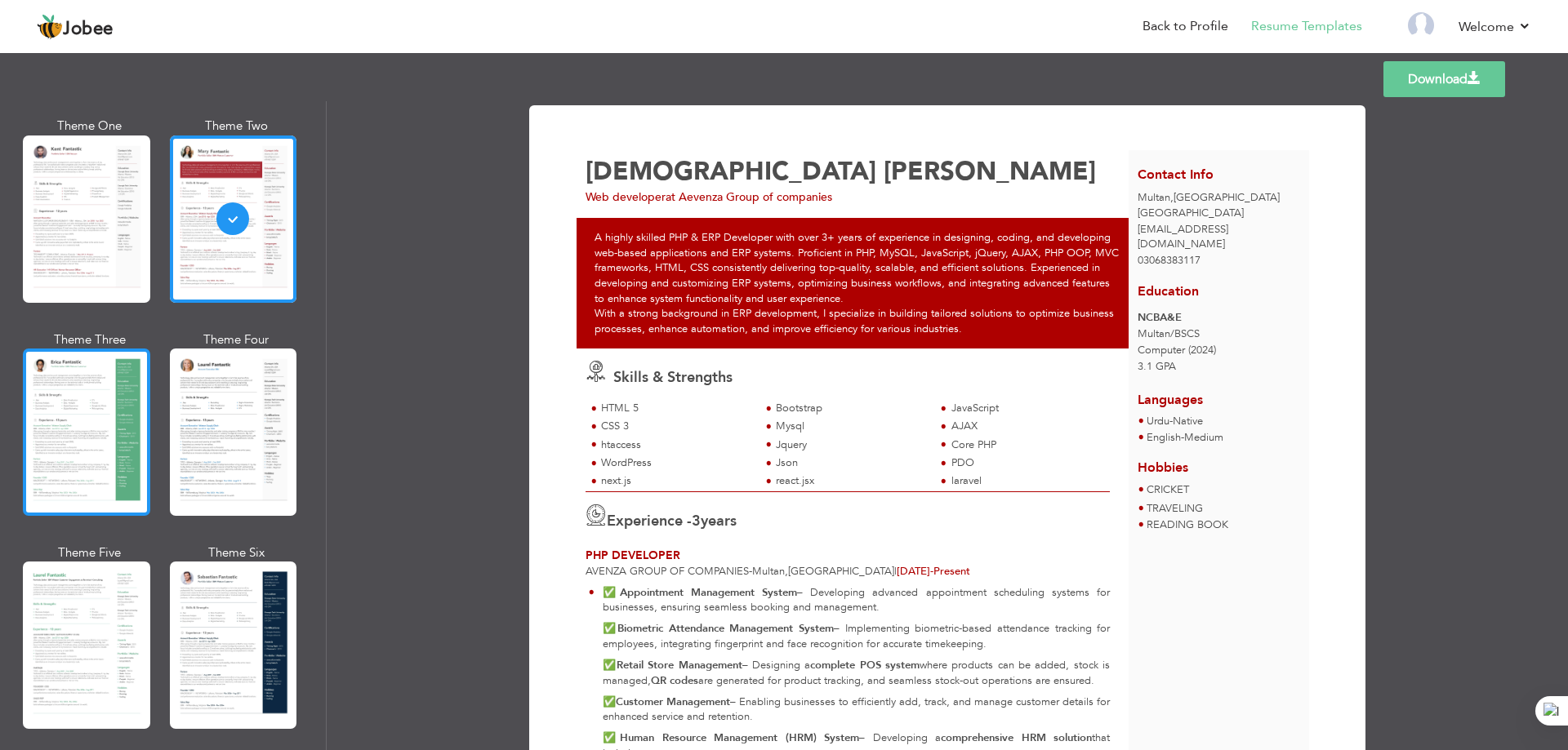
click at [26, 420] on div at bounding box center [87, 432] width 128 height 168
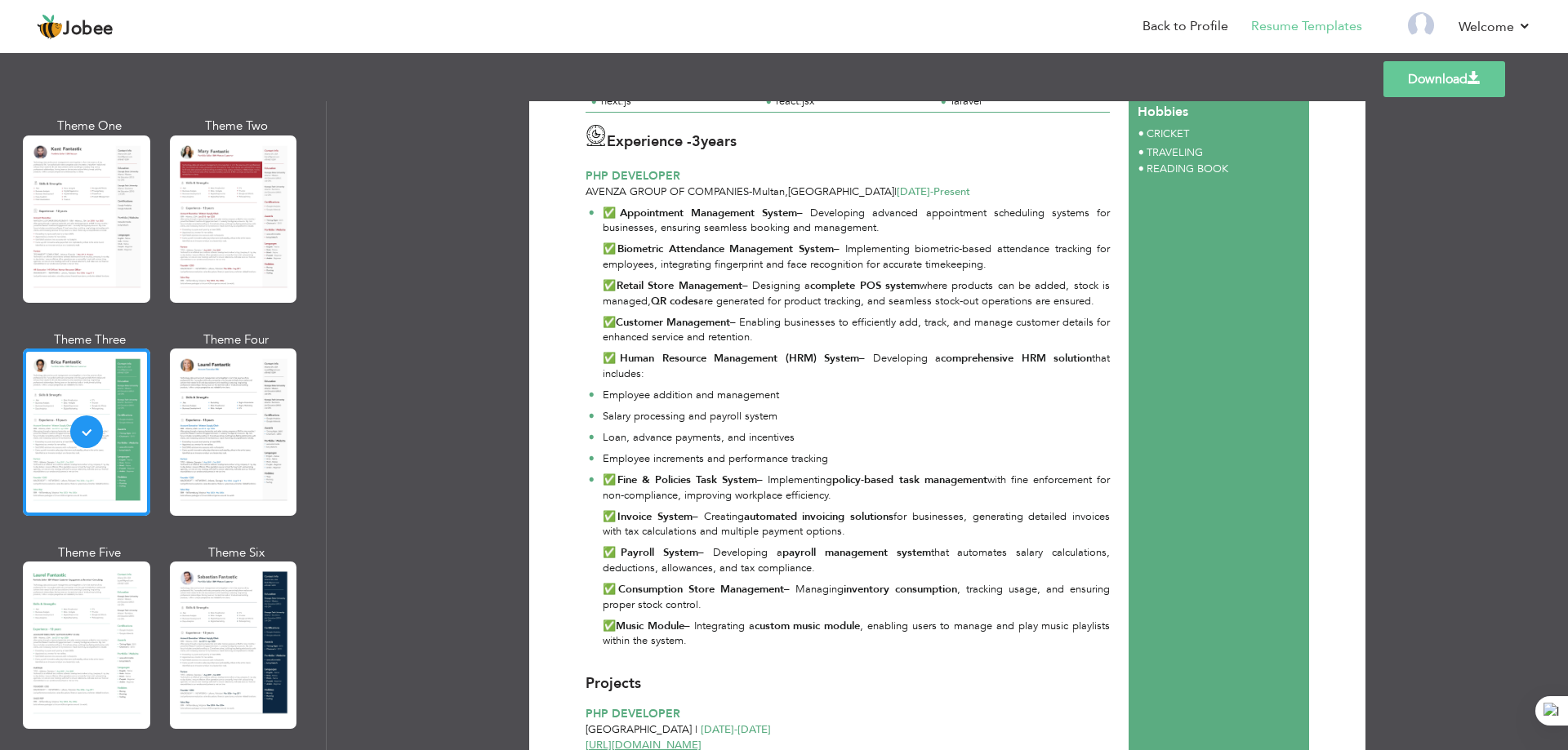
scroll to position [367, 0]
click at [1452, 75] on link "Download" at bounding box center [1444, 79] width 122 height 36
